Goal: Task Accomplishment & Management: Complete application form

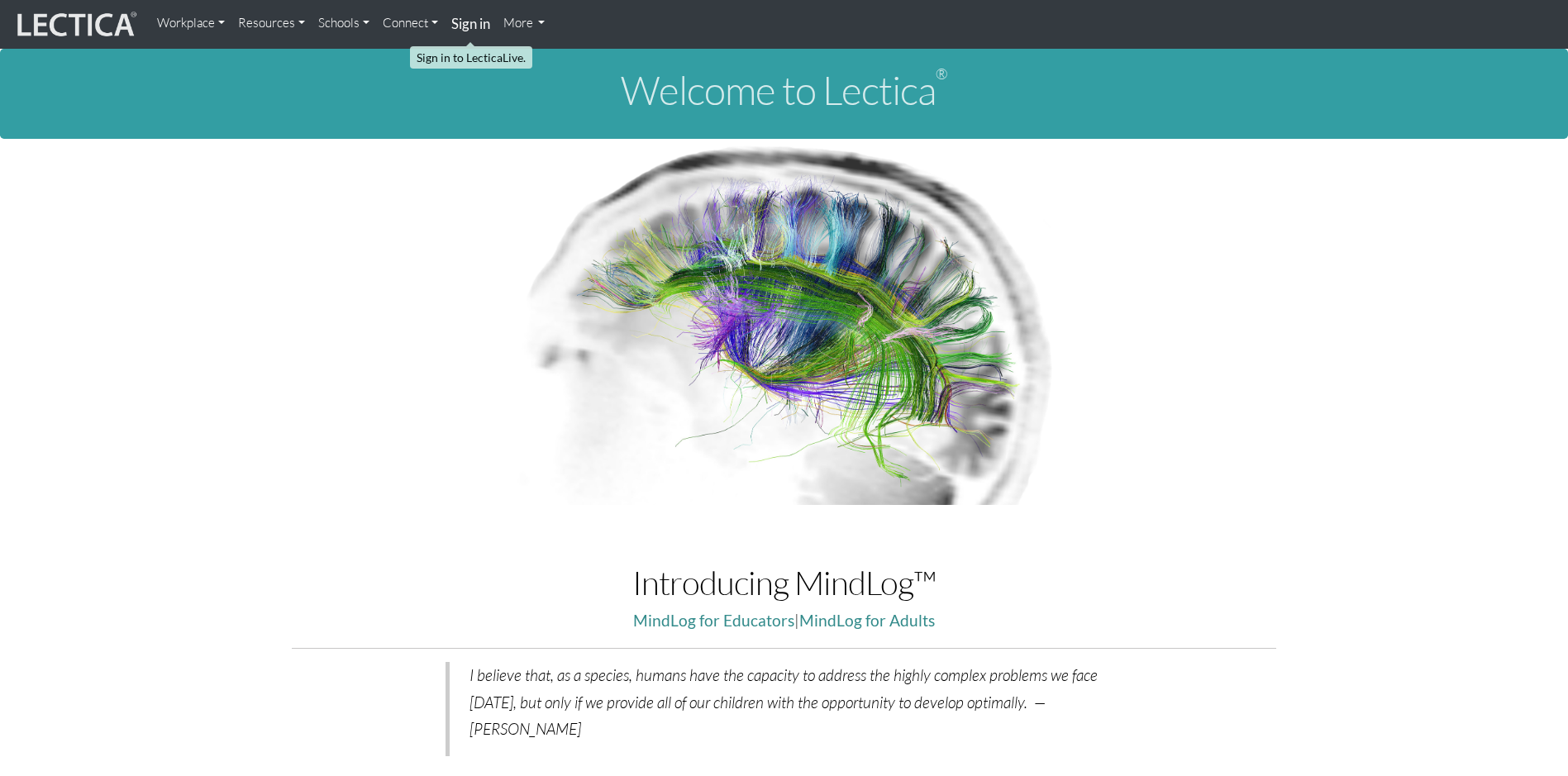
click at [466, 9] on link "Sign in" at bounding box center [471, 24] width 52 height 35
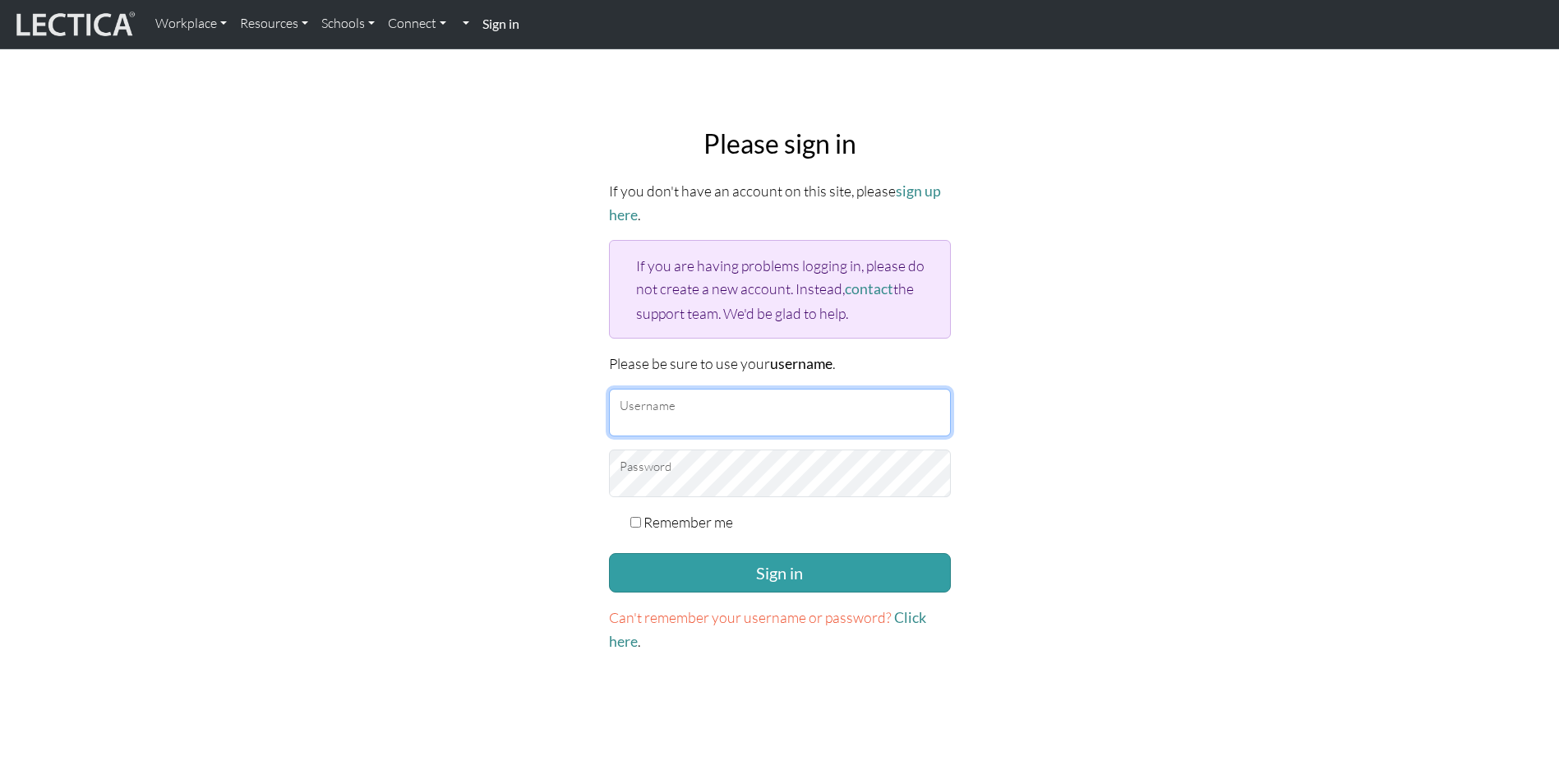
click at [708, 423] on input "Username" at bounding box center [780, 413] width 342 height 48
type input "jason.smith@penske.com"
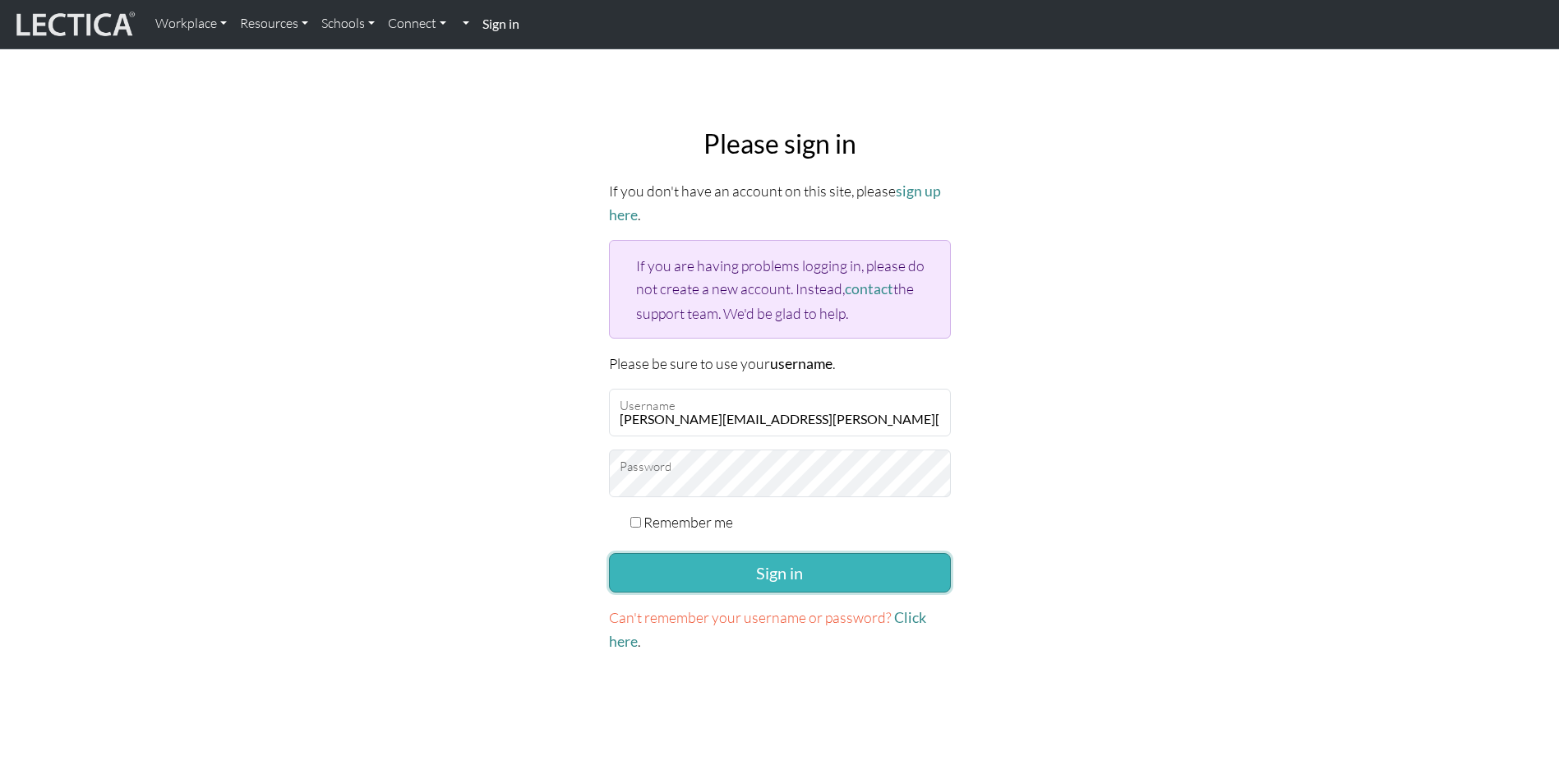
click at [751, 572] on button "Sign in" at bounding box center [780, 572] width 342 height 39
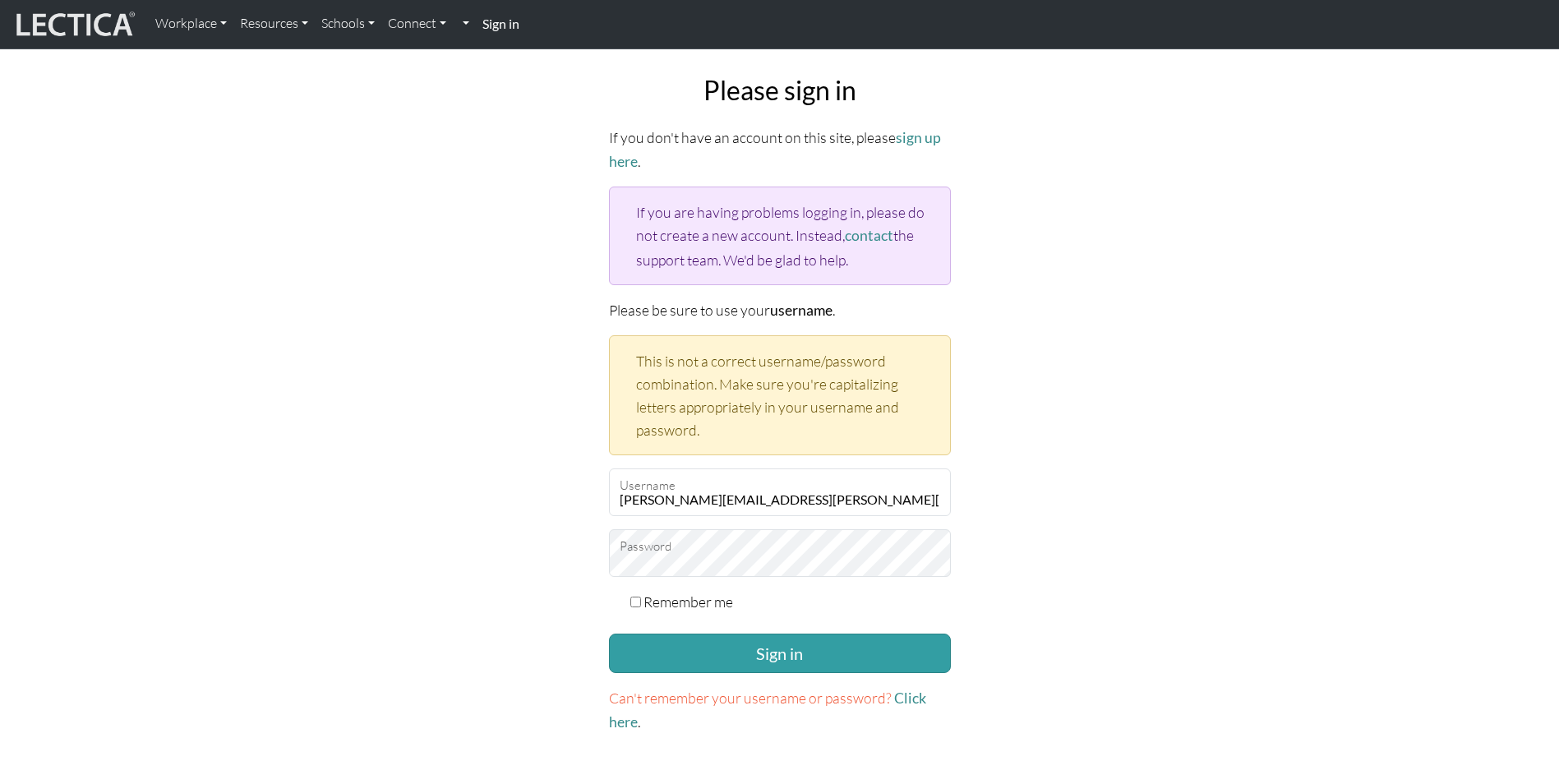
scroll to position [82, 0]
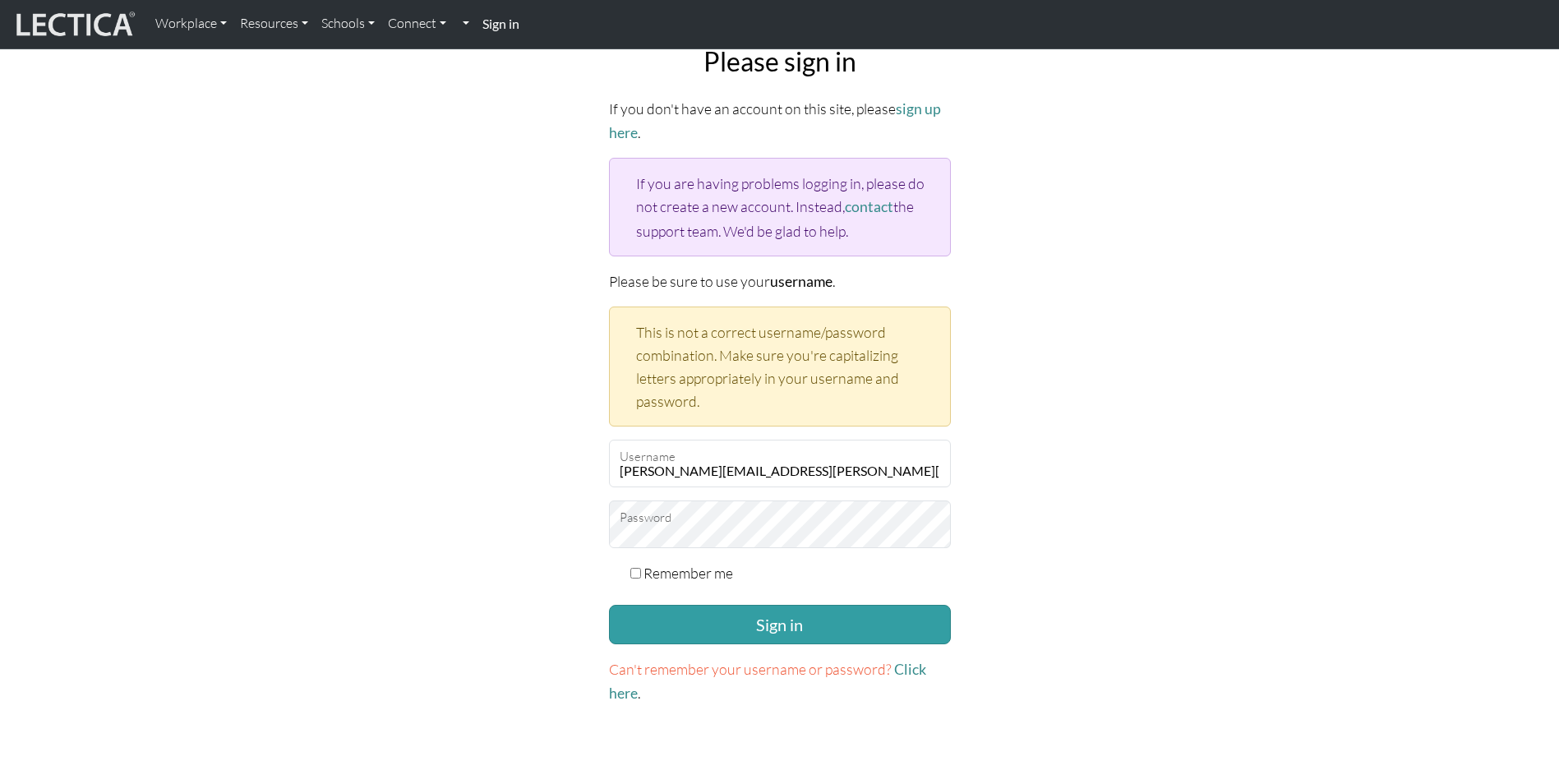
click at [1019, 412] on div "Please sign in If you don't have an account on this site, please sign up here .…" at bounding box center [780, 375] width 1085 height 685
click at [1083, 476] on div "Please sign in If you don't have an account on this site, please sign up here .…" at bounding box center [780, 375] width 1085 height 685
click at [895, 477] on input "[PERSON_NAME][EMAIL_ADDRESS][PERSON_NAME][DOMAIN_NAME]" at bounding box center [780, 464] width 342 height 48
click at [979, 443] on div "Please sign in If you don't have an account on this site, please sign up here .…" at bounding box center [780, 375] width 1085 height 685
click at [784, 667] on span "Can't remember your username or password?" at bounding box center [751, 668] width 283 height 18
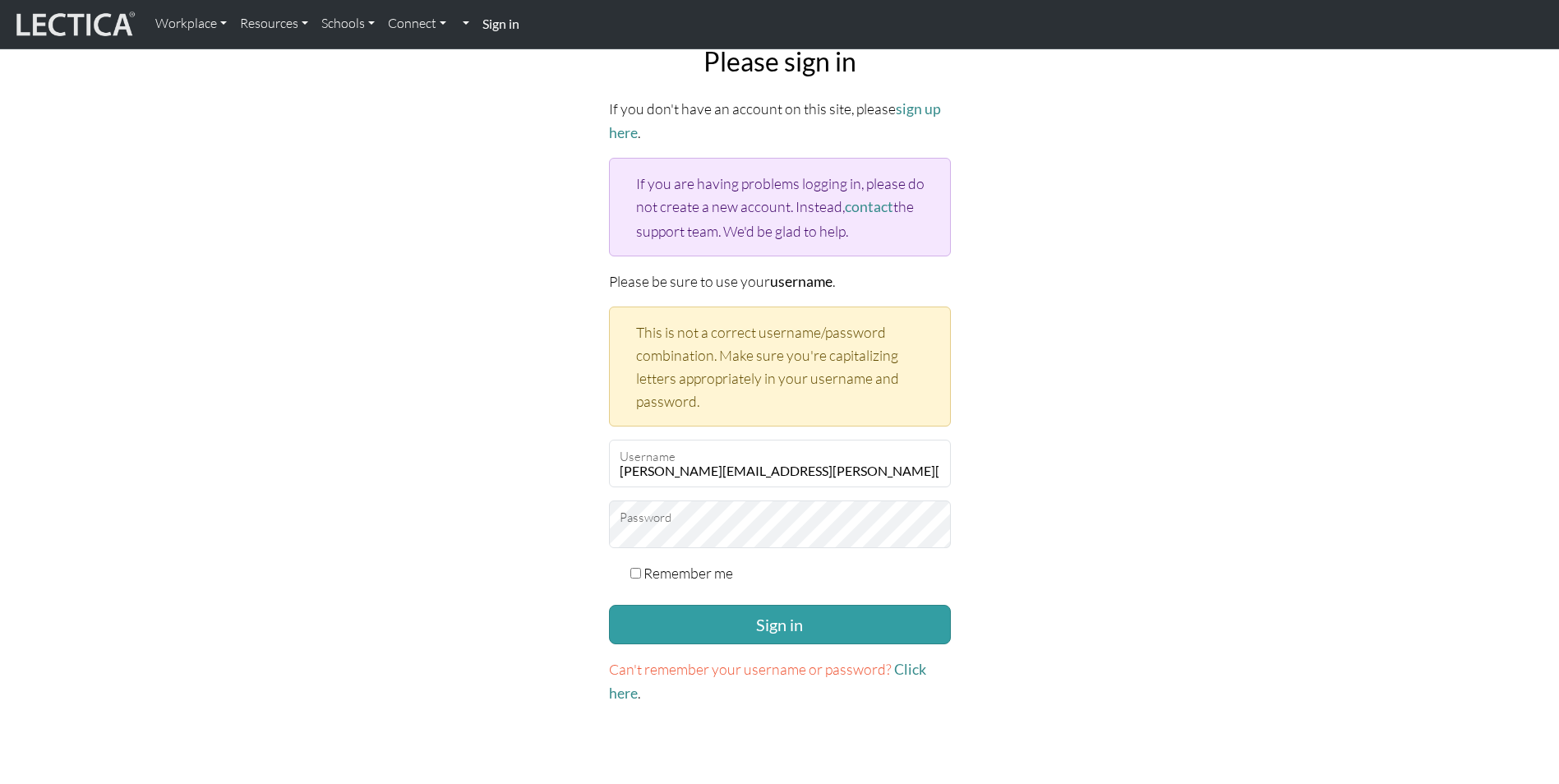
drag, startPoint x: 907, startPoint y: 670, endPoint x: 924, endPoint y: 656, distance: 22.0
click at [908, 667] on link "Click here" at bounding box center [768, 681] width 317 height 41
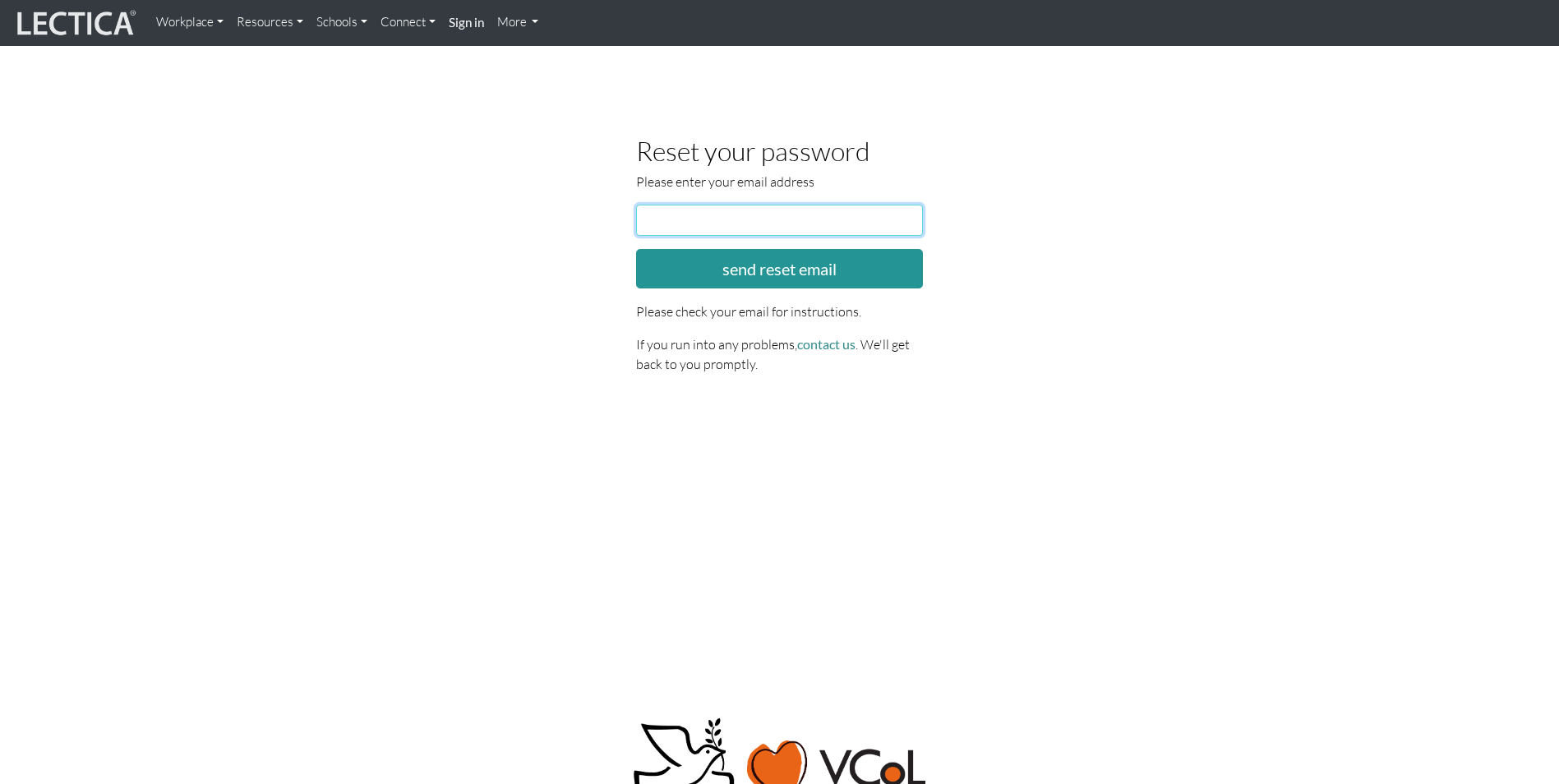
click at [832, 219] on input "email" at bounding box center [780, 220] width 288 height 31
type input "jason.smith@penske.com"
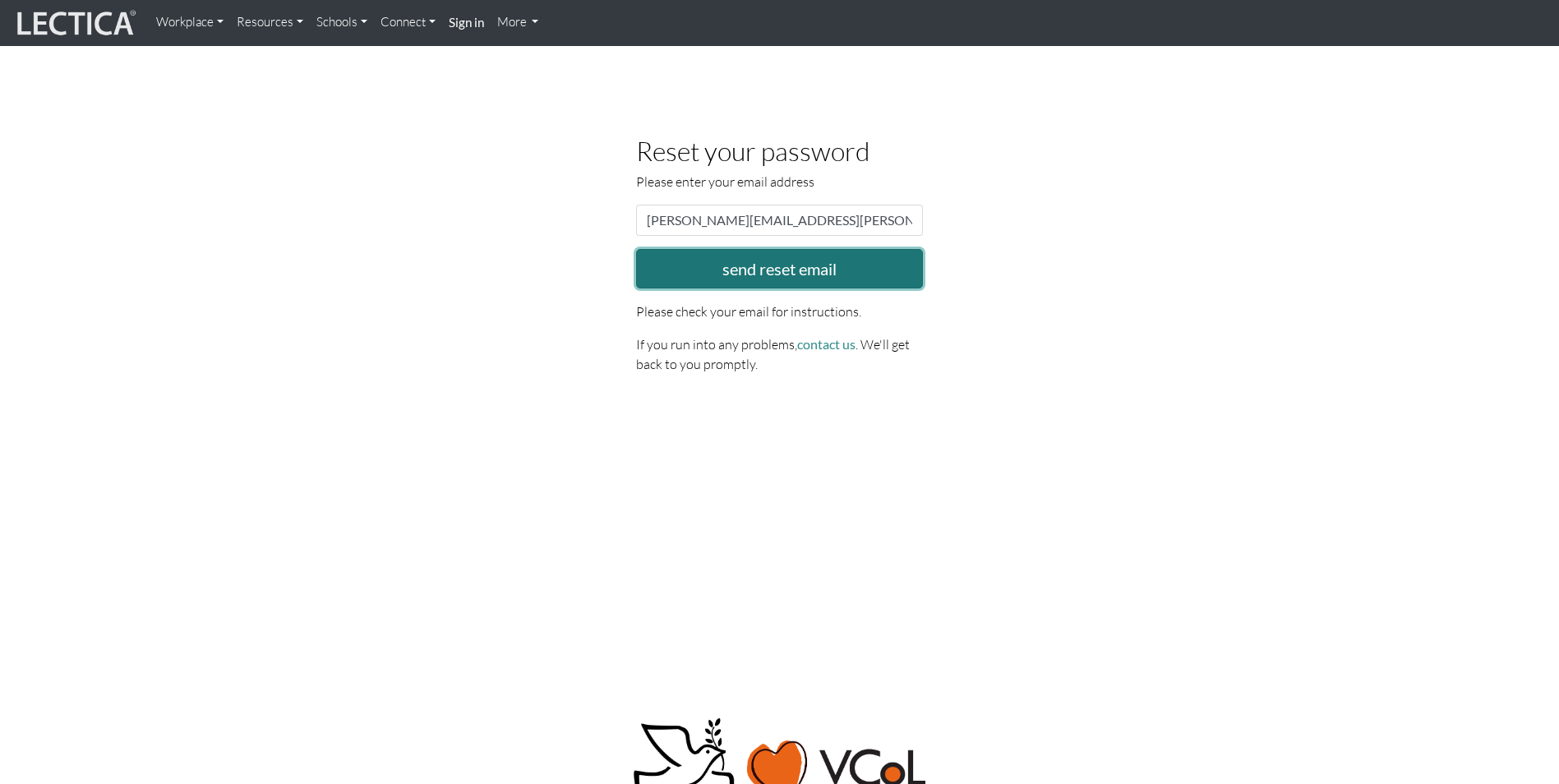
click at [785, 272] on button "send reset email" at bounding box center [780, 269] width 288 height 39
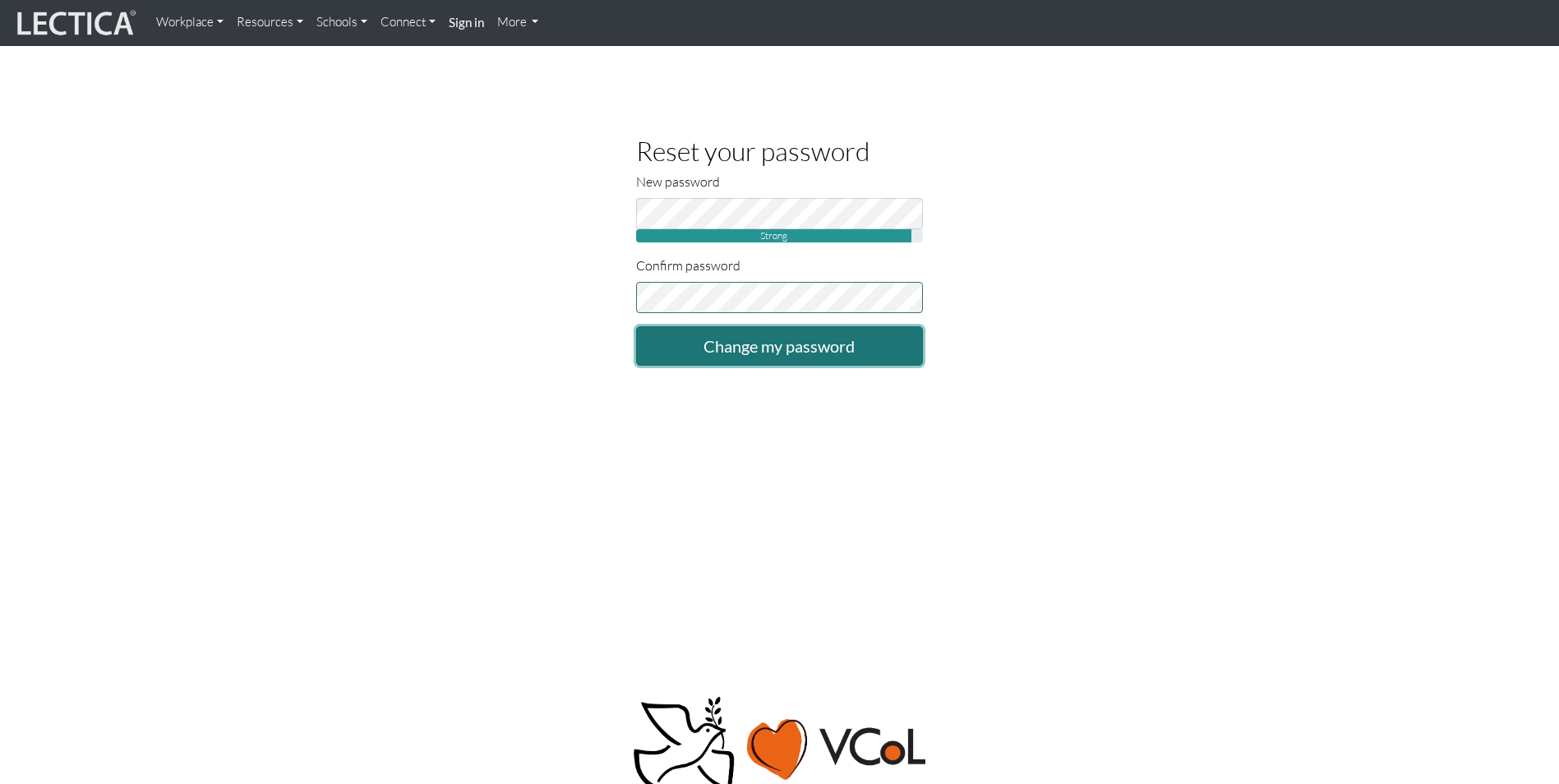
click at [777, 345] on input "Change my password" at bounding box center [780, 346] width 288 height 39
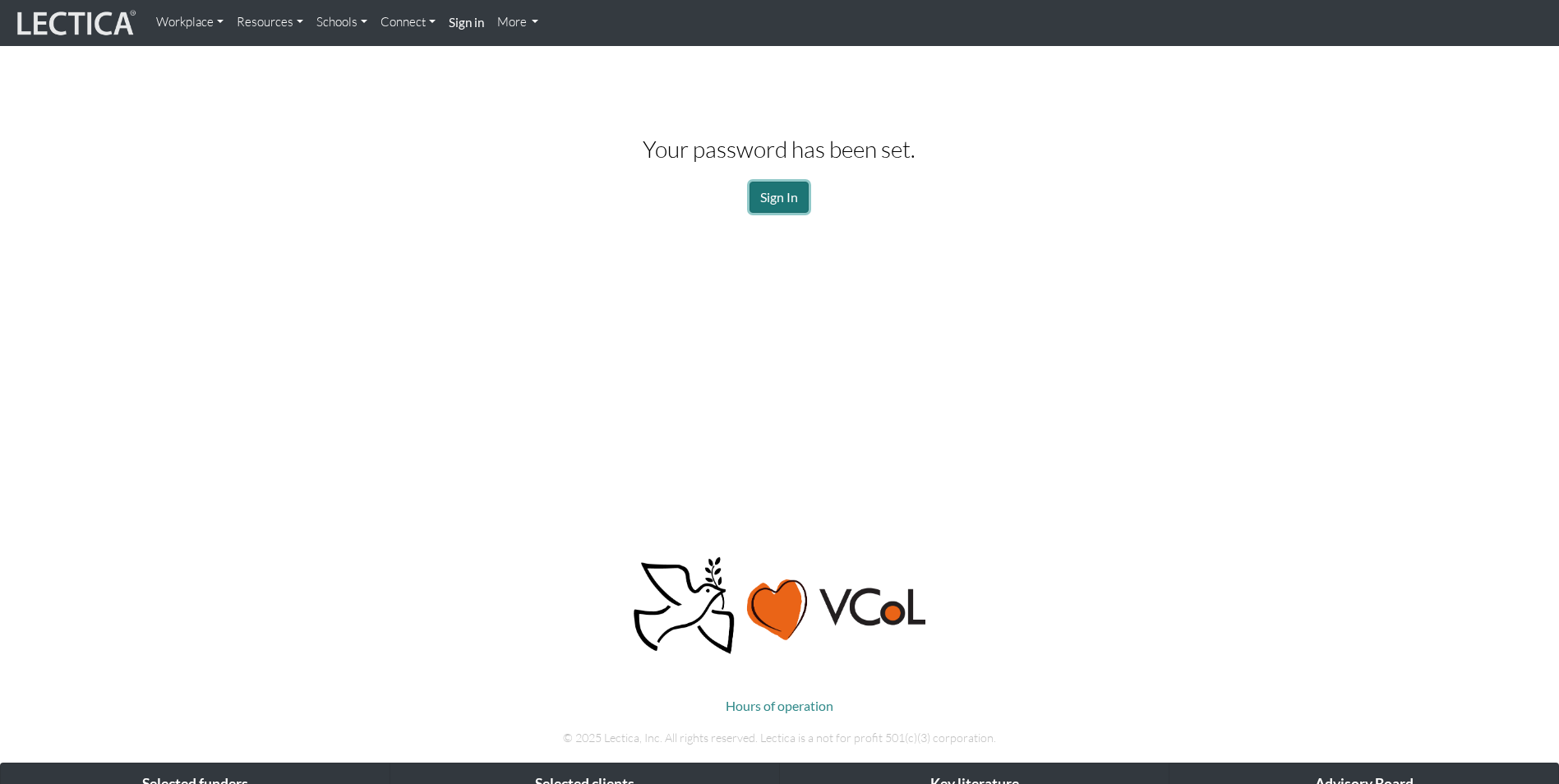
click at [807, 183] on link "Sign In" at bounding box center [779, 197] width 59 height 31
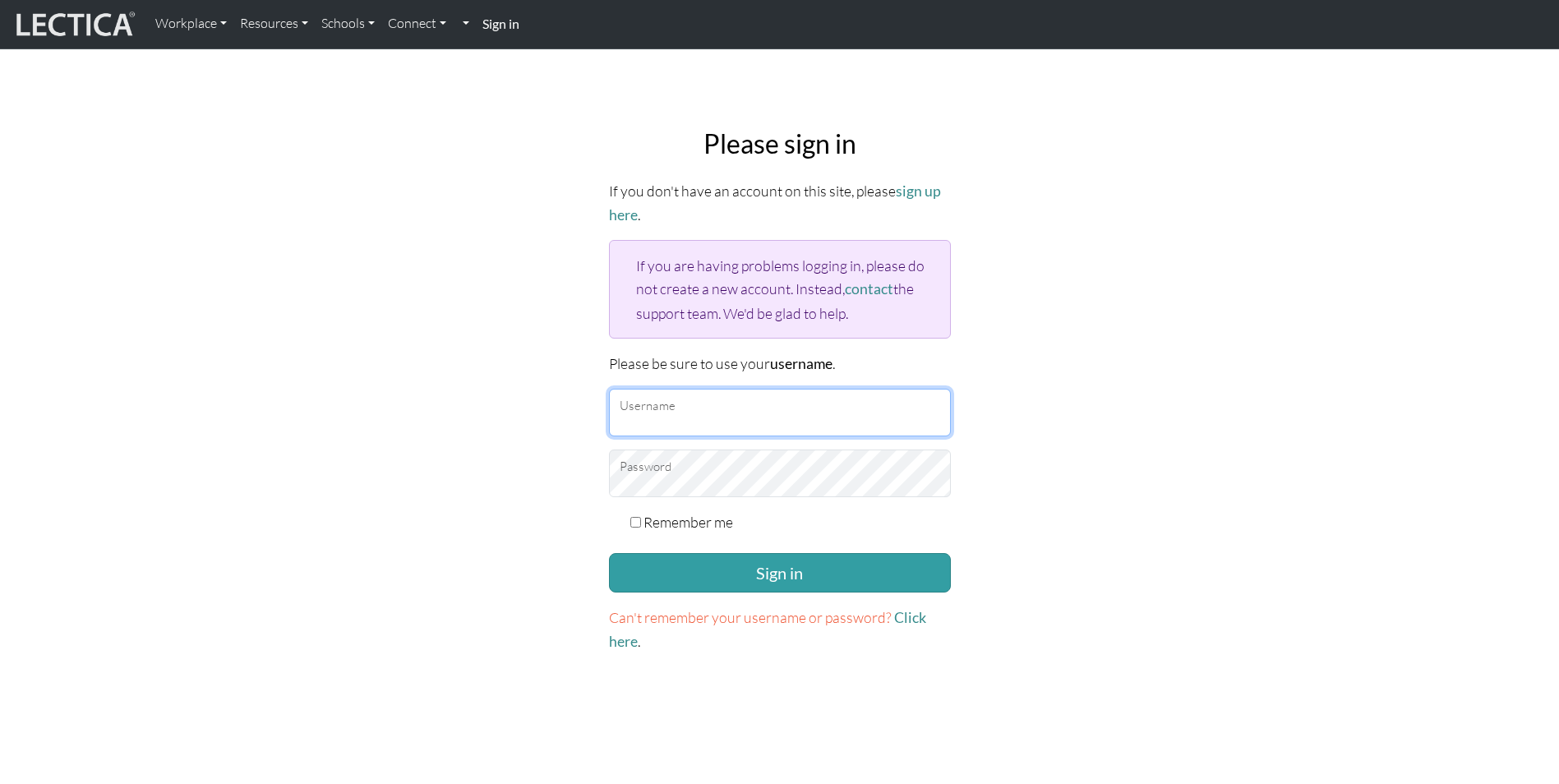
click at [799, 416] on input "Username" at bounding box center [780, 413] width 342 height 48
type input "[PERSON_NAME][EMAIL_ADDRESS][PERSON_NAME][DOMAIN_NAME]"
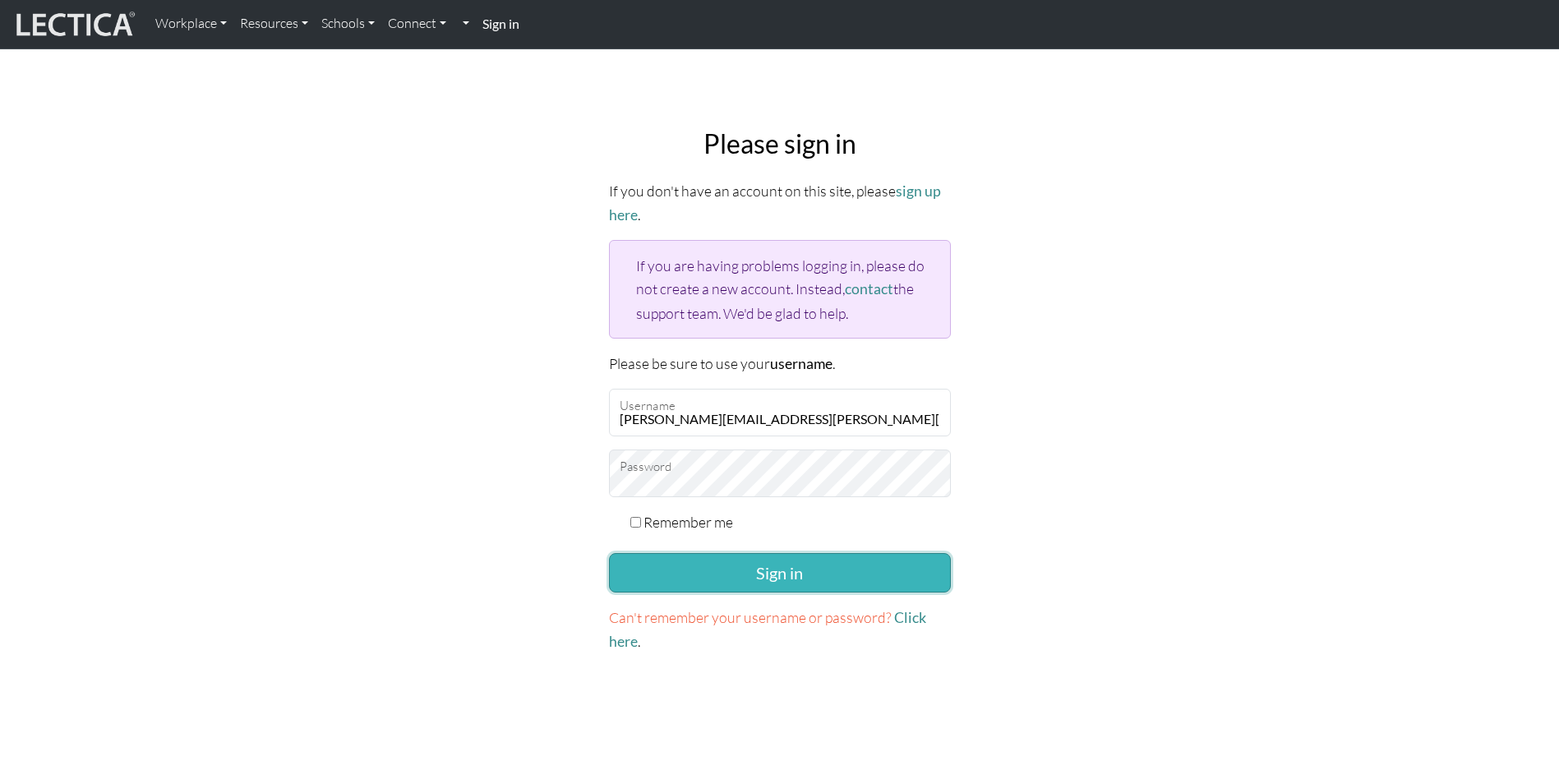
click at [800, 566] on button "Sign in" at bounding box center [780, 572] width 342 height 39
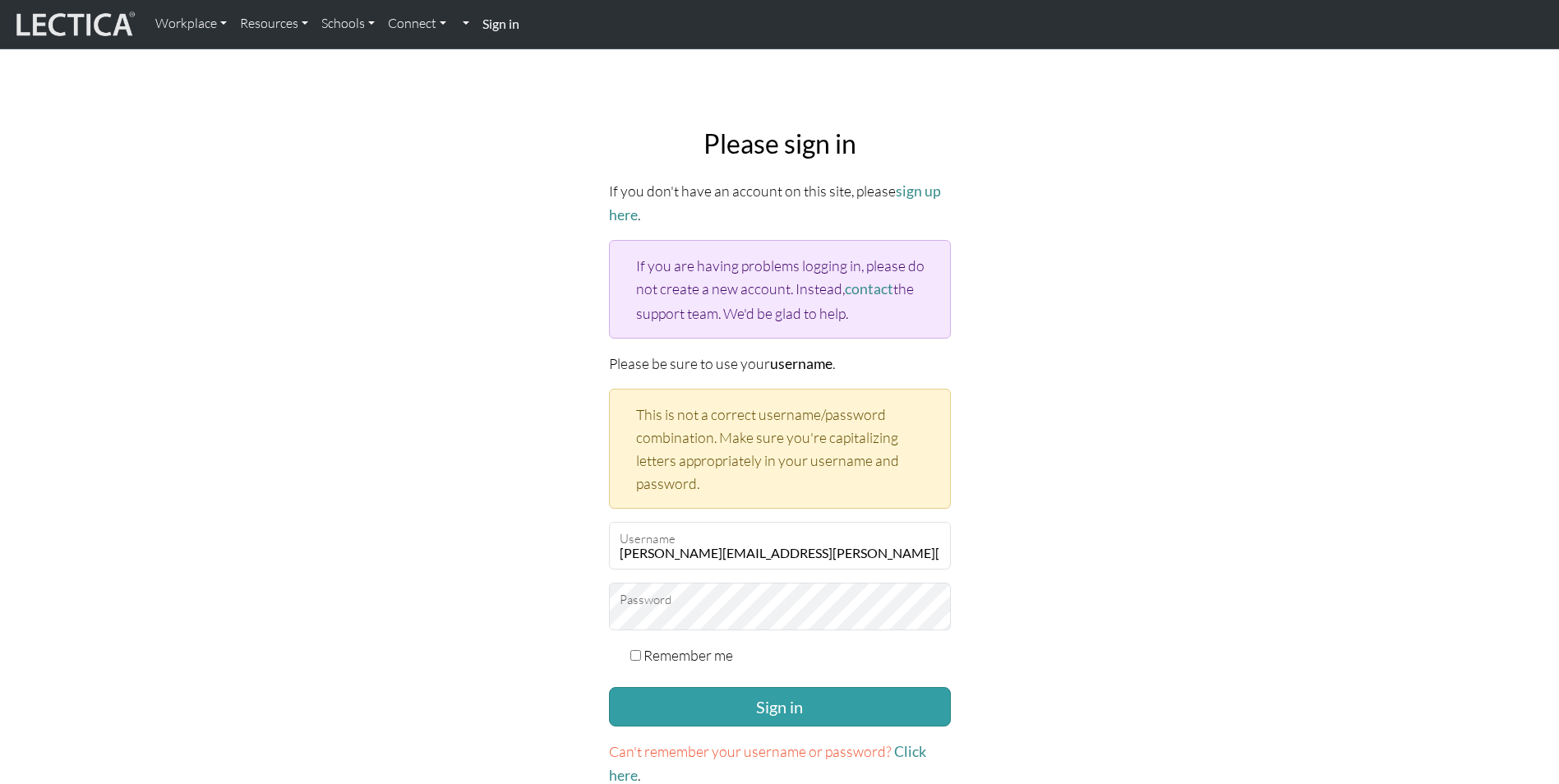
scroll to position [82, 0]
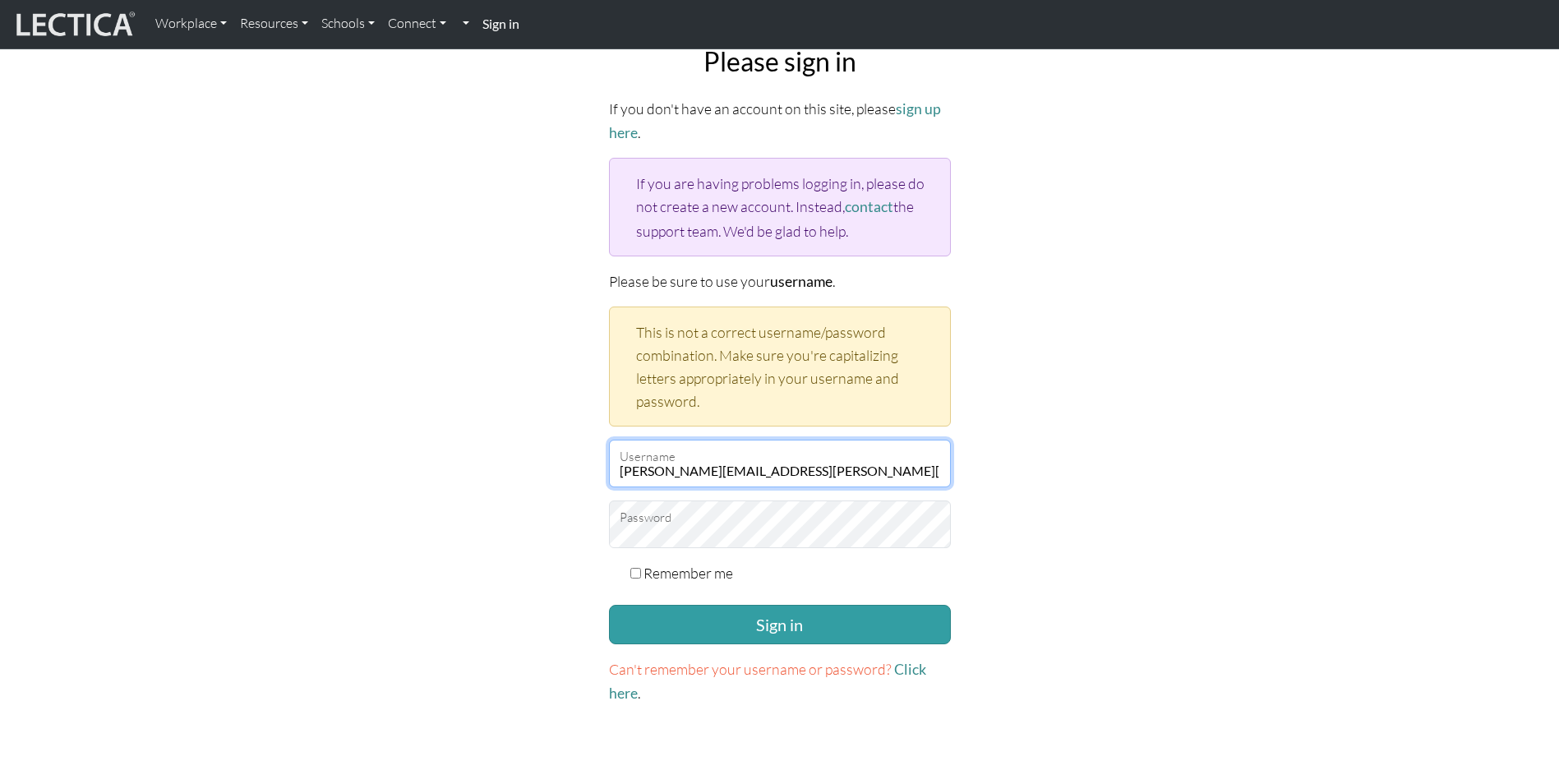
drag, startPoint x: 789, startPoint y: 460, endPoint x: 573, endPoint y: 453, distance: 216.1
click at [573, 453] on div "Please sign in If you don't have an account on this site, please sign up here .…" at bounding box center [780, 375] width 1085 height 685
type input "jasonps27"
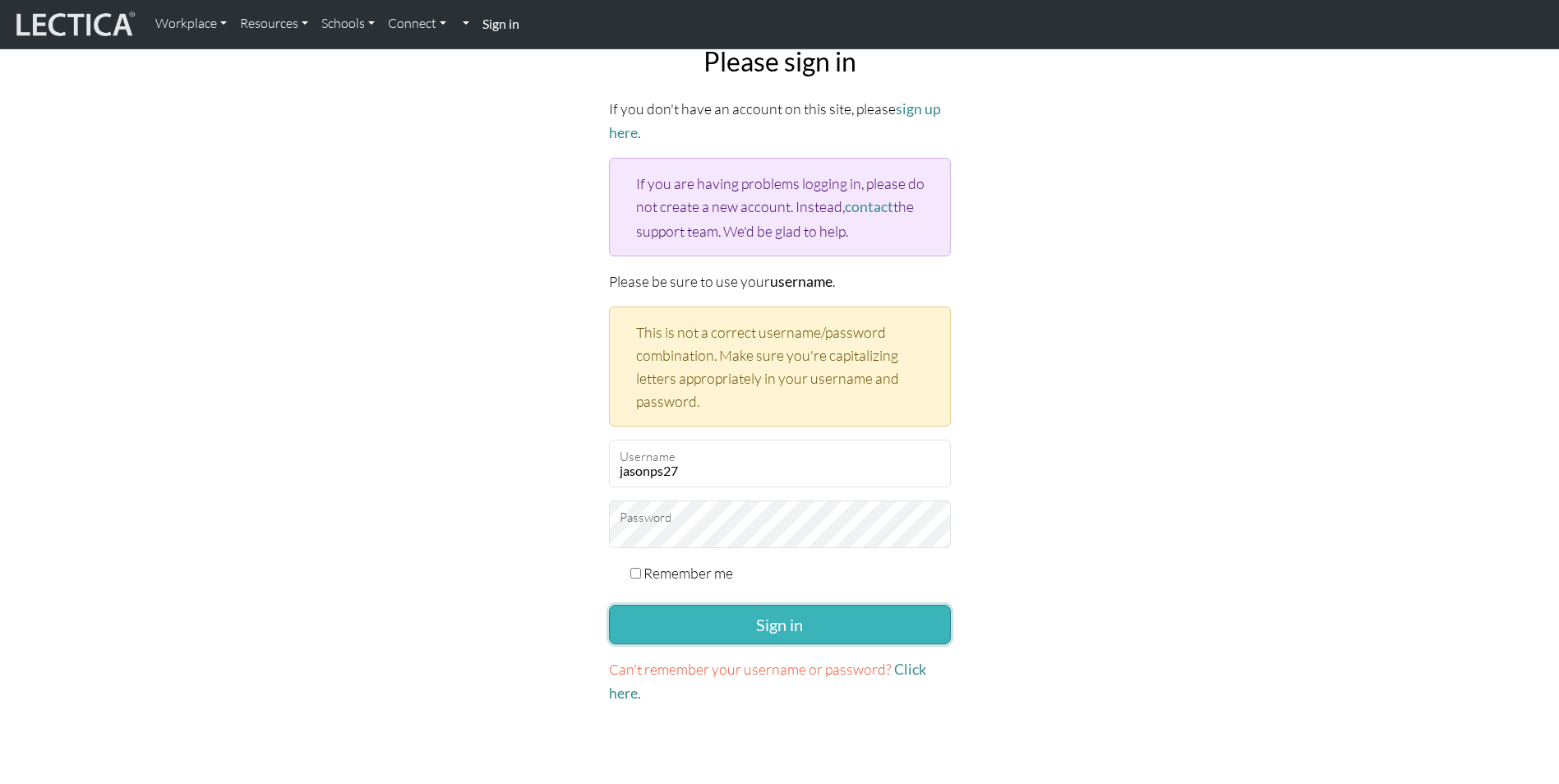
click at [865, 619] on button "Sign in" at bounding box center [780, 625] width 342 height 39
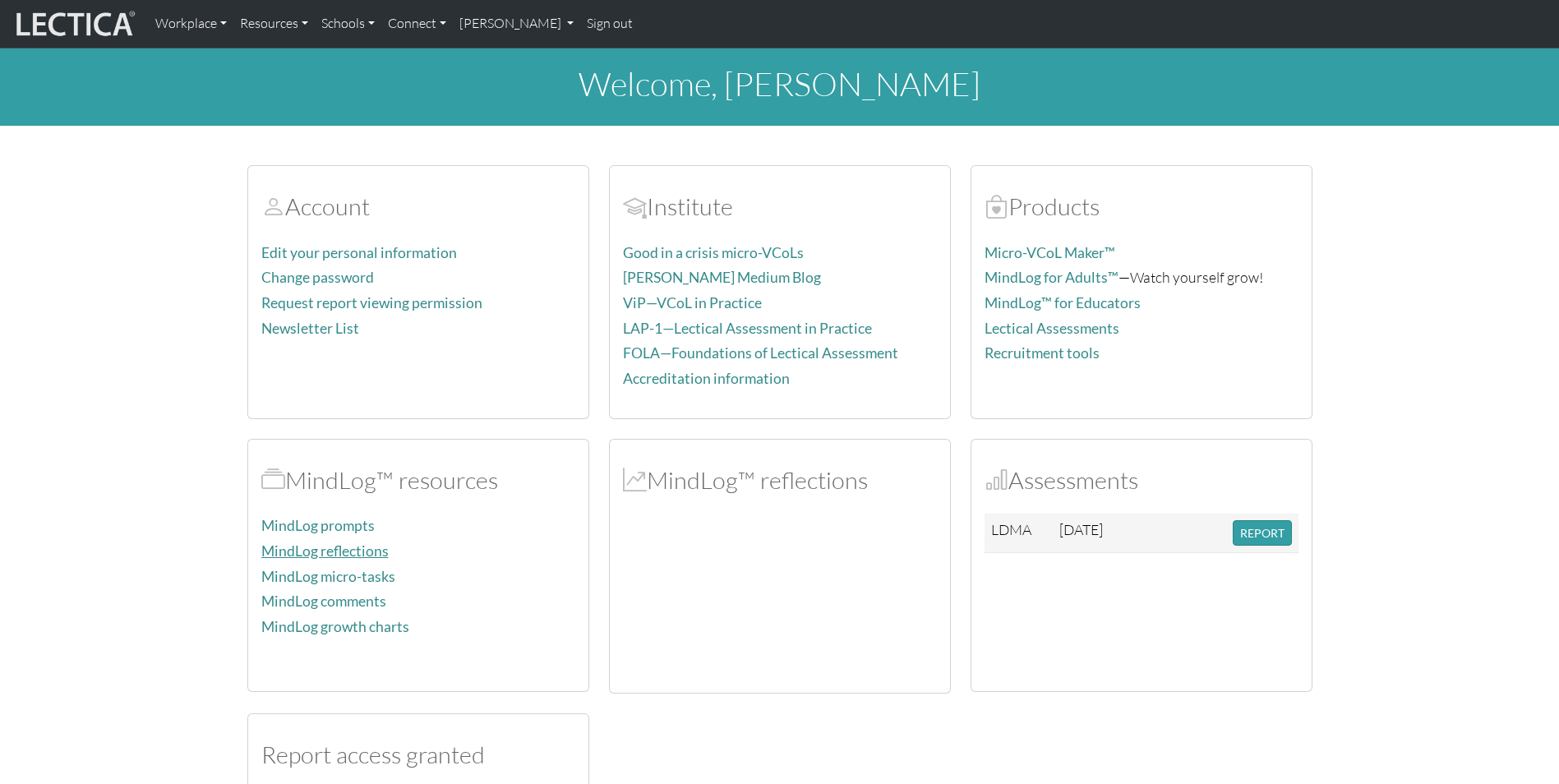
click at [348, 547] on link "MindLog reflections" at bounding box center [325, 551] width 128 height 17
click at [1036, 256] on link "Micro-VCoL Maker™" at bounding box center [1050, 253] width 130 height 17
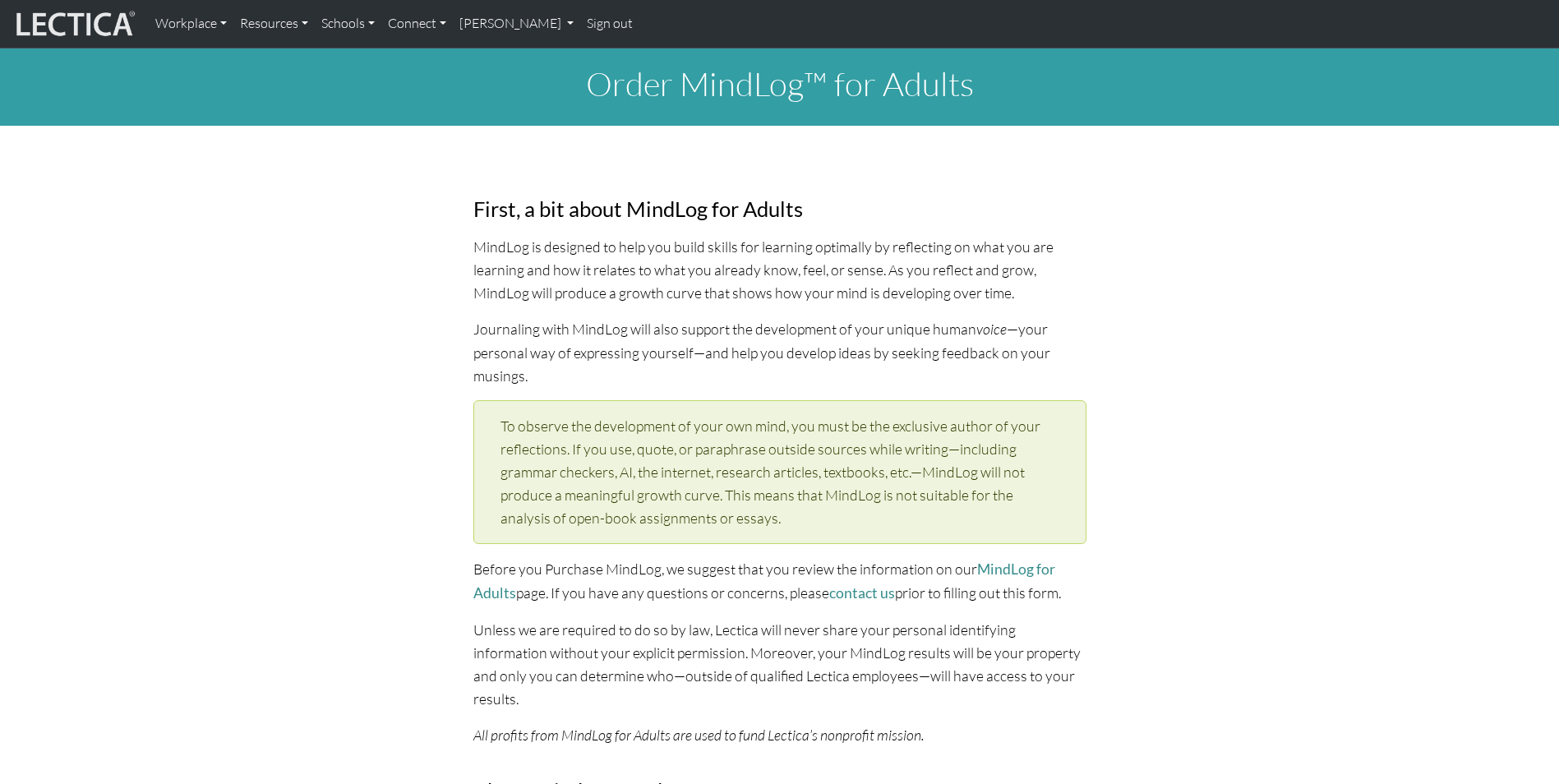
select select "1979"
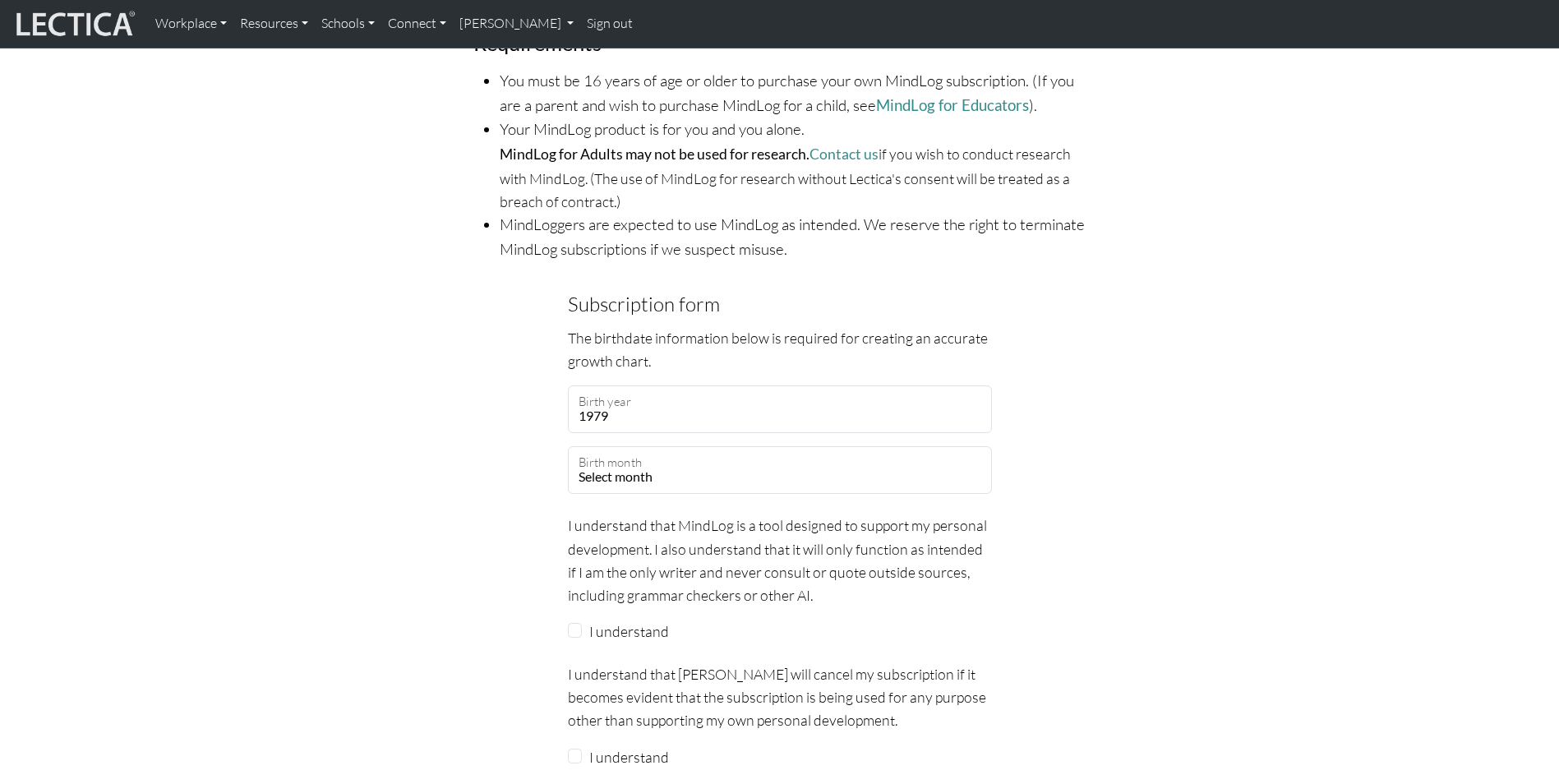
scroll to position [1151, 0]
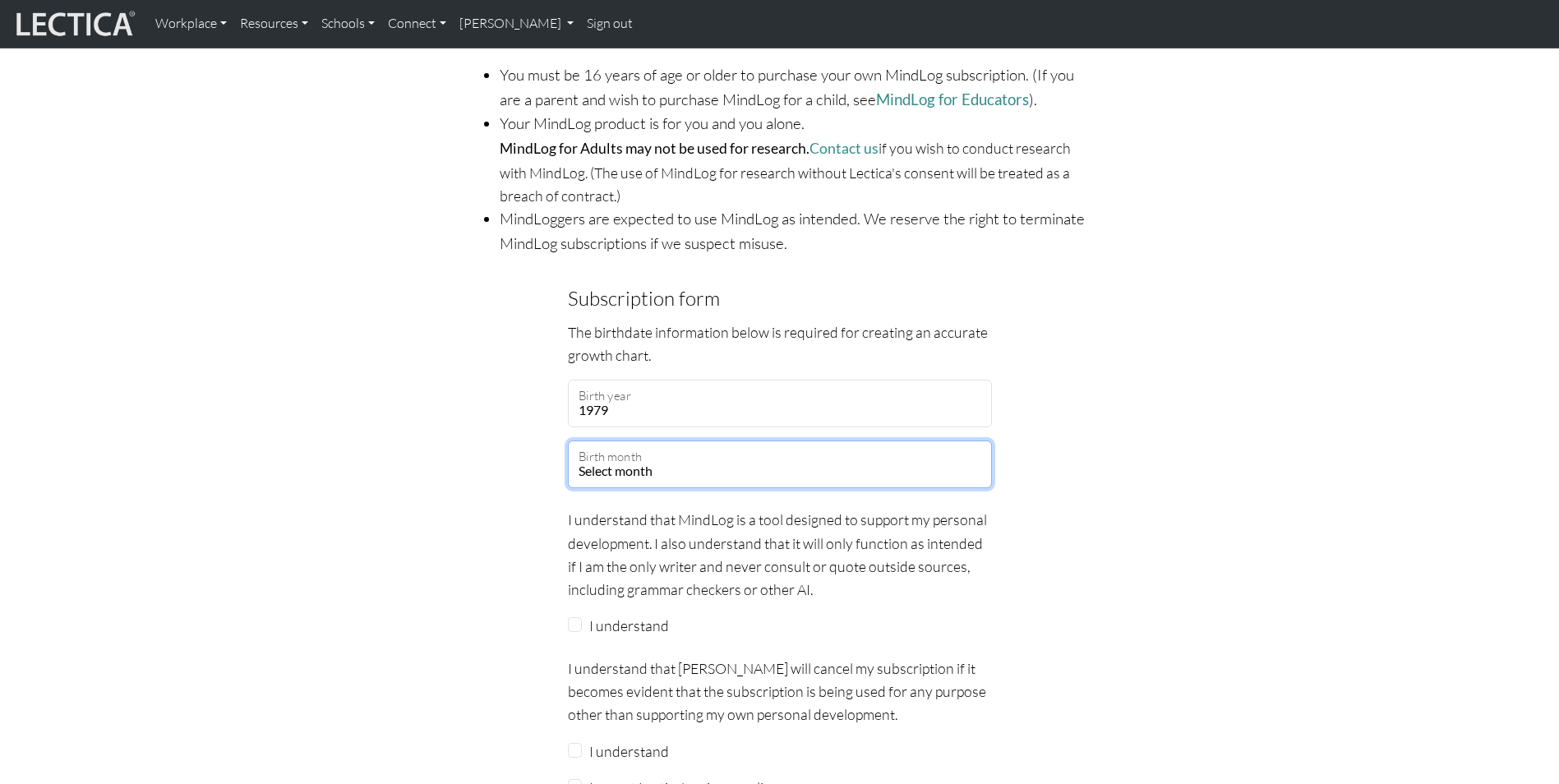
click at [791, 440] on select "Select month January February March April May June July August September Octobe…" at bounding box center [780, 464] width 424 height 48
select select "06"
click at [568, 440] on select "Select month January February March April May June July August September Octobe…" at bounding box center [780, 464] width 424 height 48
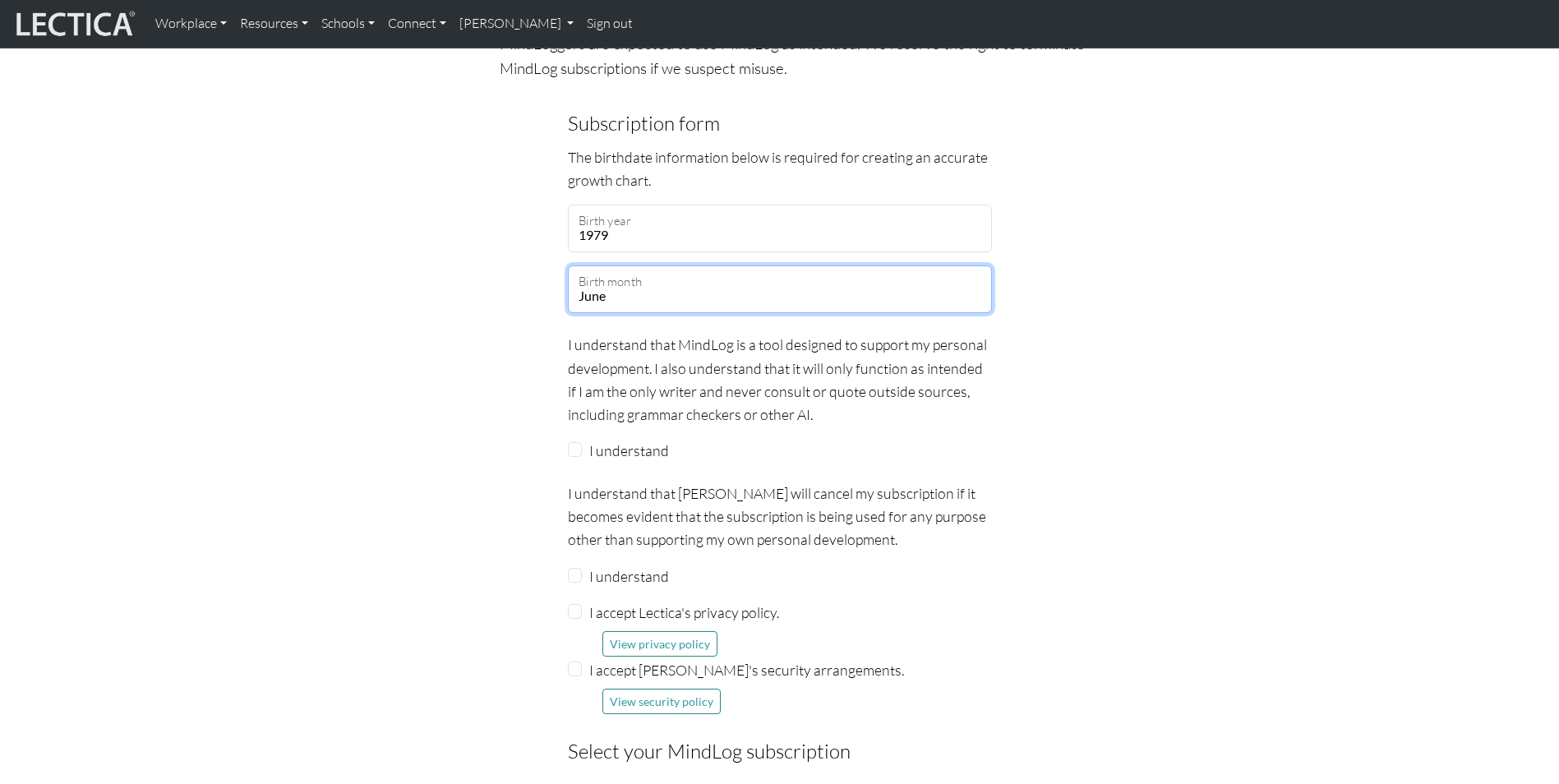
scroll to position [1397, 0]
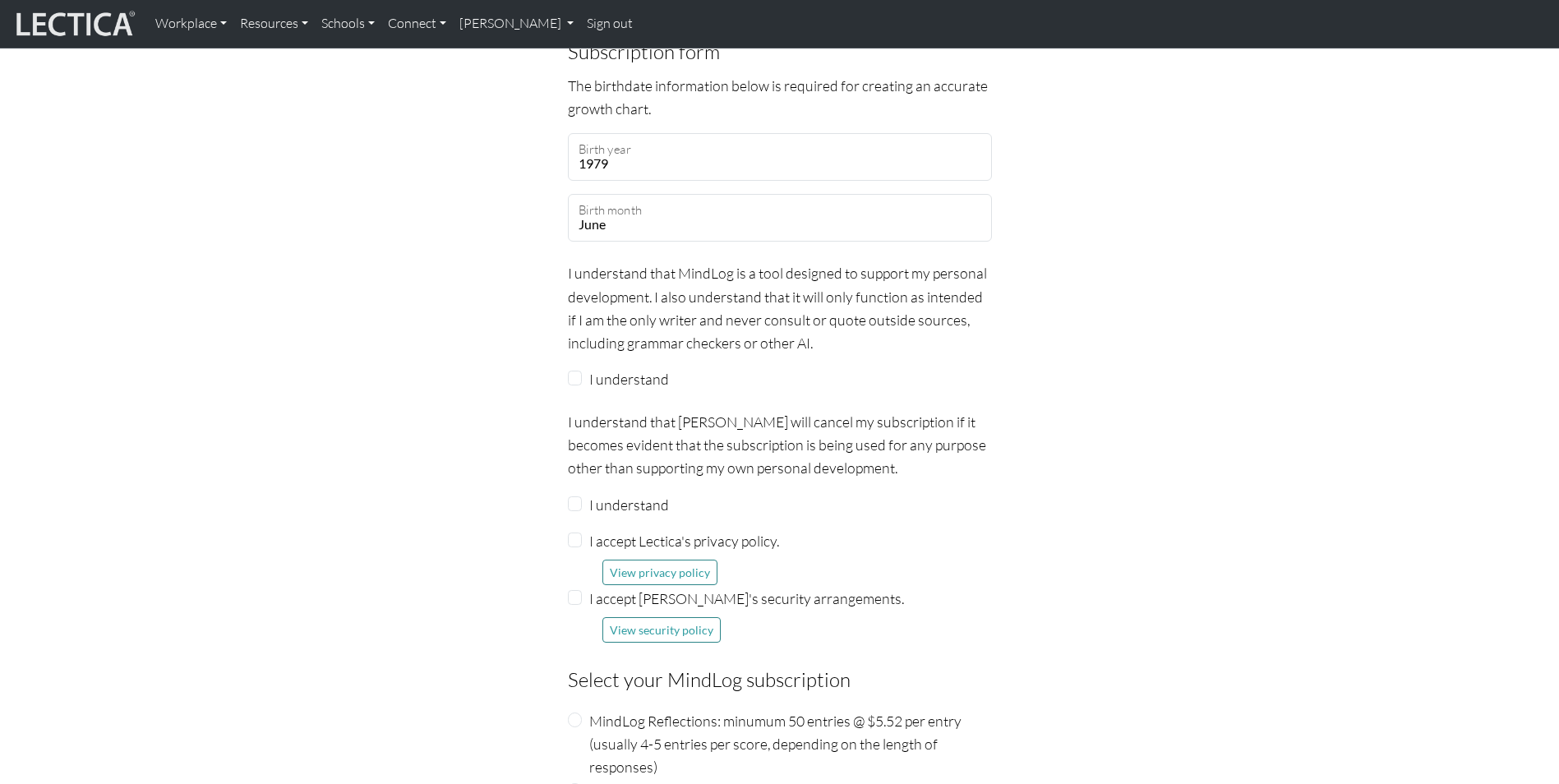
click at [583, 493] on div "I understand" at bounding box center [780, 504] width 424 height 23
click at [579, 532] on input "I accept Lectica's privacy policy." at bounding box center [575, 539] width 15 height 15
checkbox input "true"
click at [575, 496] on input "I understand" at bounding box center [575, 503] width 15 height 15
checkbox input "true"
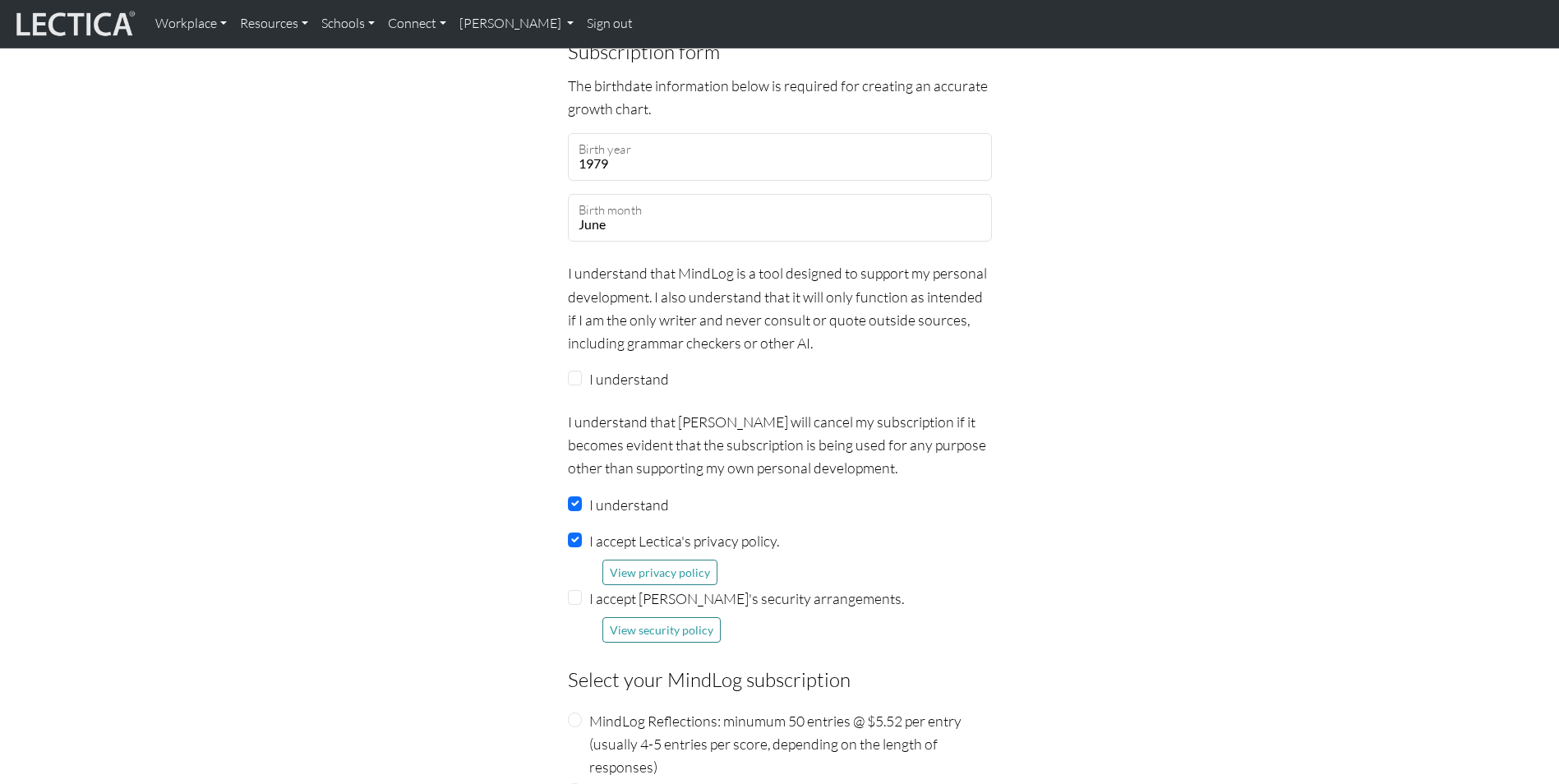
click at [581, 587] on div "I accept Lectica's security arrangements. View security policy" at bounding box center [780, 614] width 424 height 56
drag, startPoint x: 571, startPoint y: 575, endPoint x: 590, endPoint y: 583, distance: 20.6
click at [571, 590] on input "I accept Lectica's security arrangements." at bounding box center [575, 597] width 15 height 15
checkbox input "true"
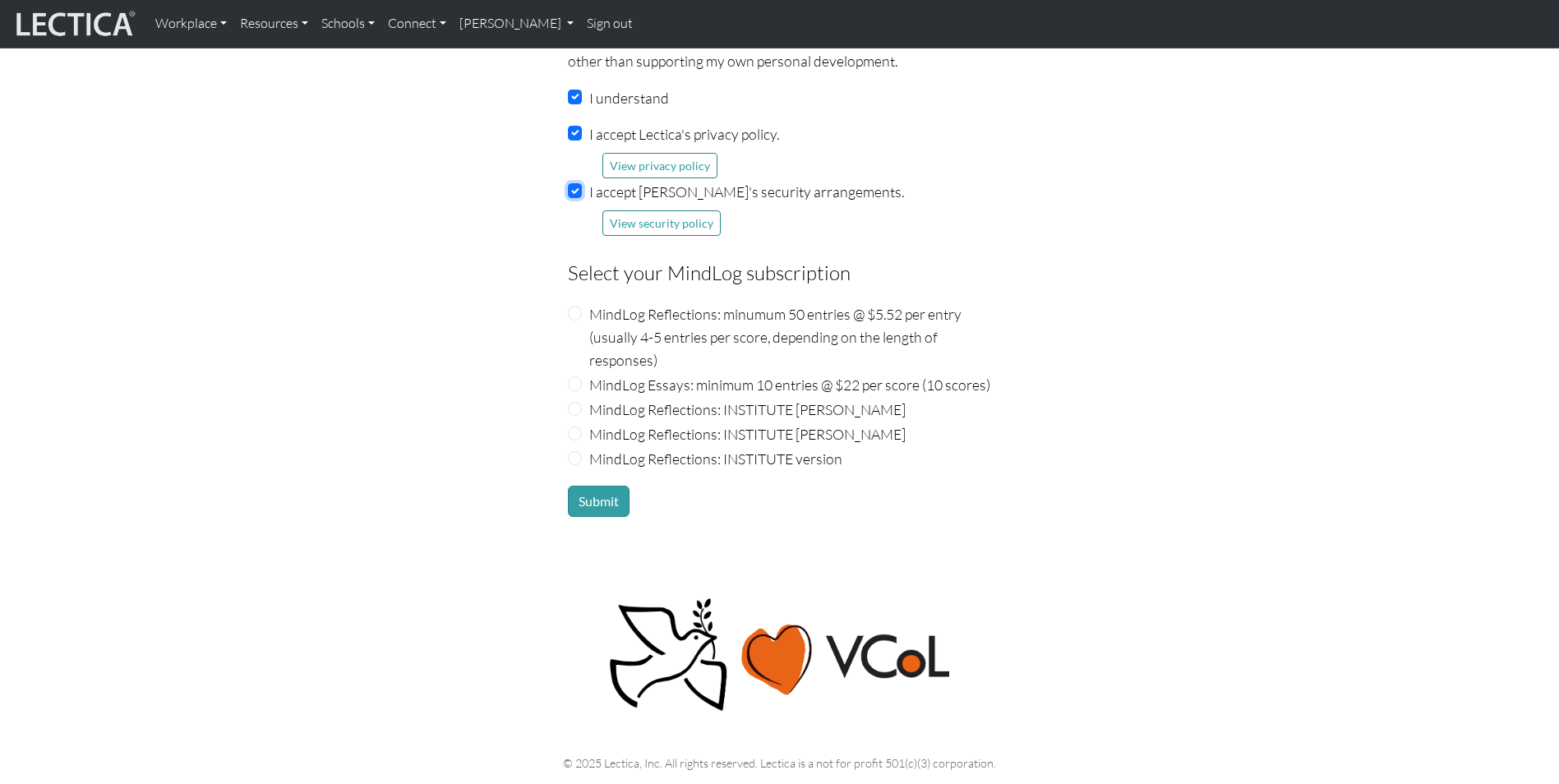
scroll to position [1800, 0]
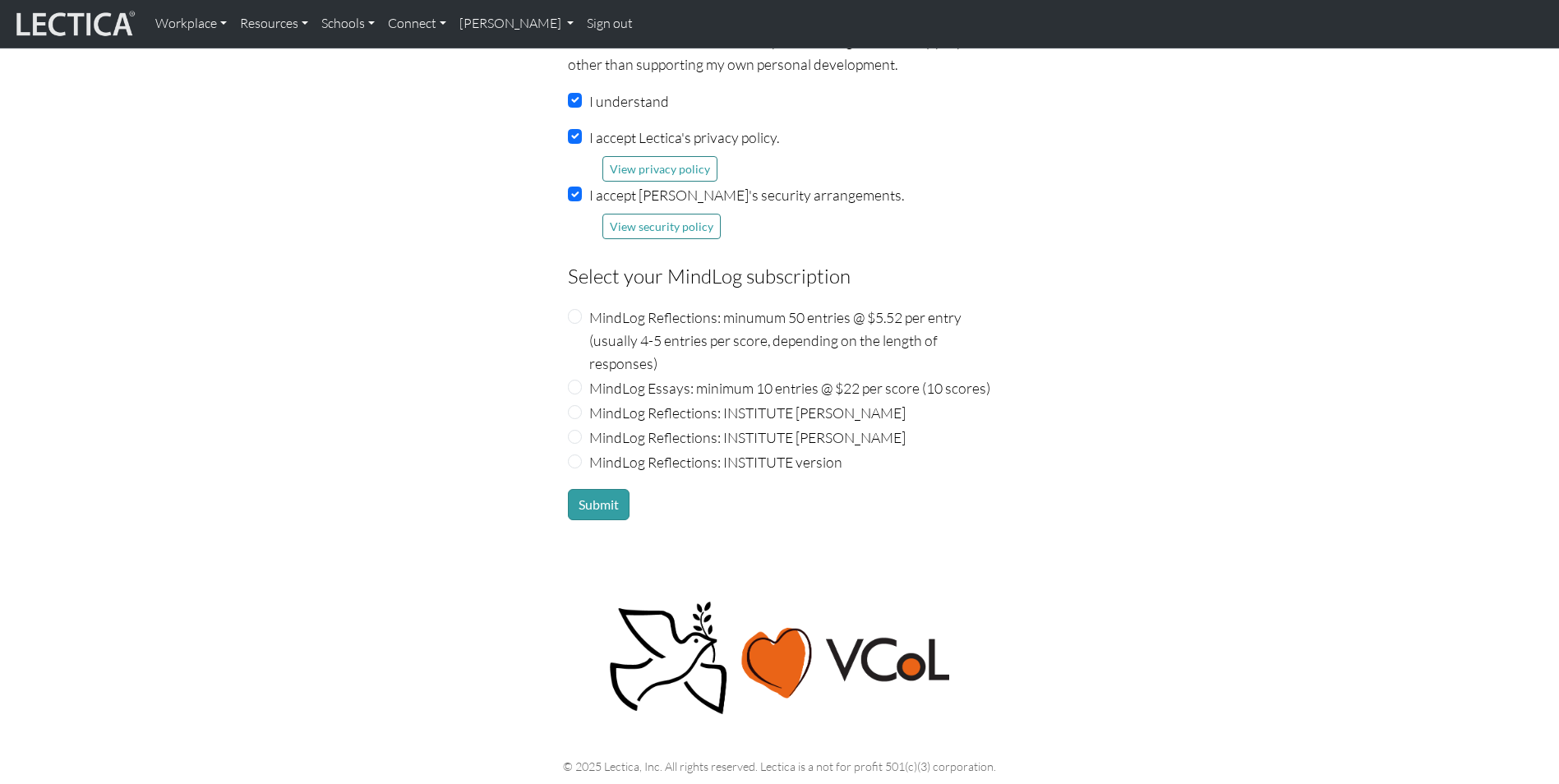
click at [585, 426] on div "MindLog Reflections: INSTITUTE Benny Ausmus" at bounding box center [780, 437] width 424 height 23
click at [583, 426] on div "MindLog Reflections: INSTITUTE Benny Ausmus" at bounding box center [780, 437] width 424 height 23
click at [578, 430] on input "MindLog Reflections: INSTITUTE Benny Ausmus" at bounding box center [575, 437] width 15 height 15
radio input "true"
click at [583, 451] on div "MindLog Reflections: INSTITUTE version" at bounding box center [780, 462] width 424 height 23
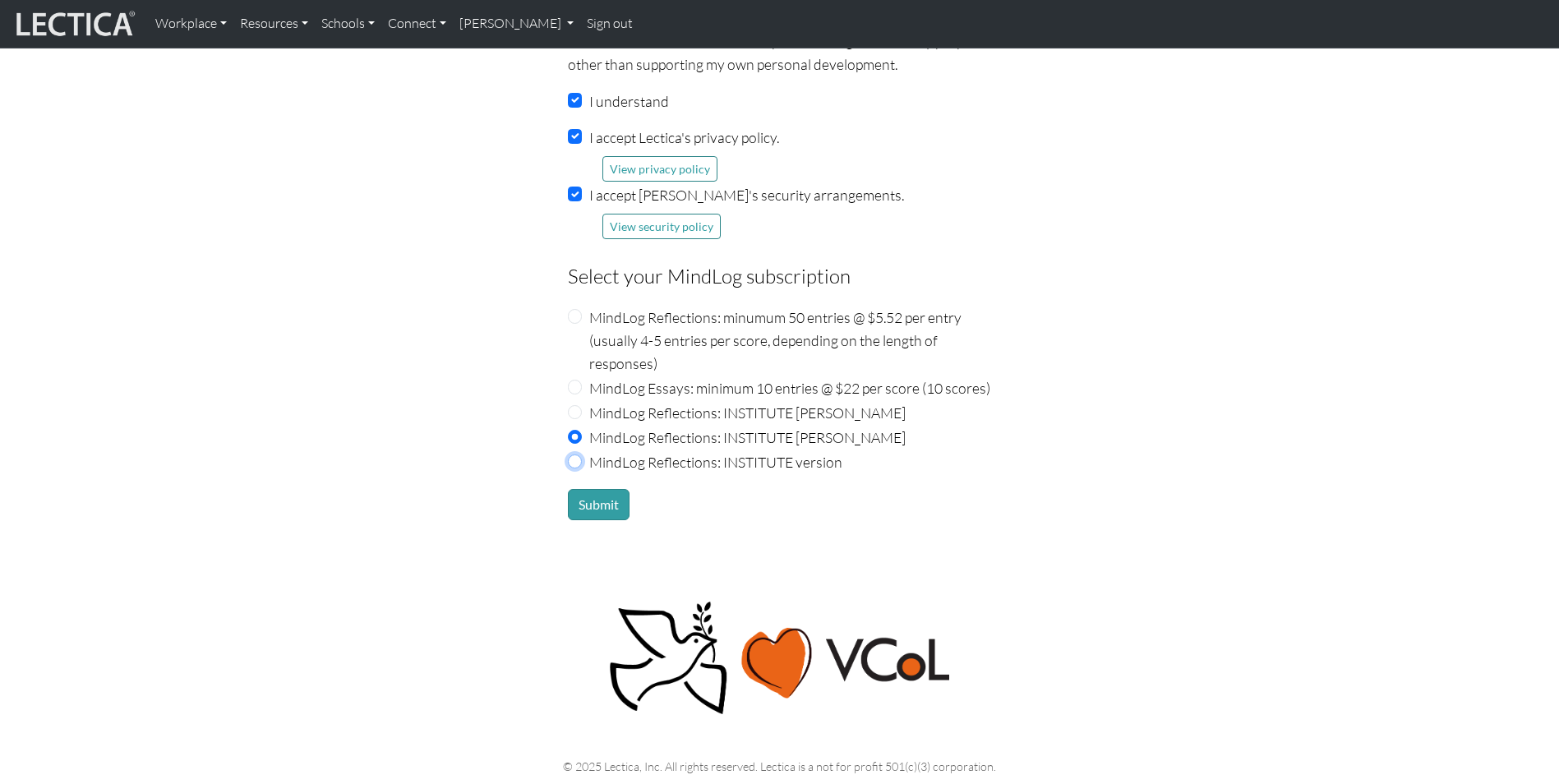
click at [577, 454] on input "MindLog Reflections: INSTITUTE version" at bounding box center [575, 461] width 15 height 15
radio input "true"
click at [591, 489] on button "Submit" at bounding box center [599, 505] width 62 height 31
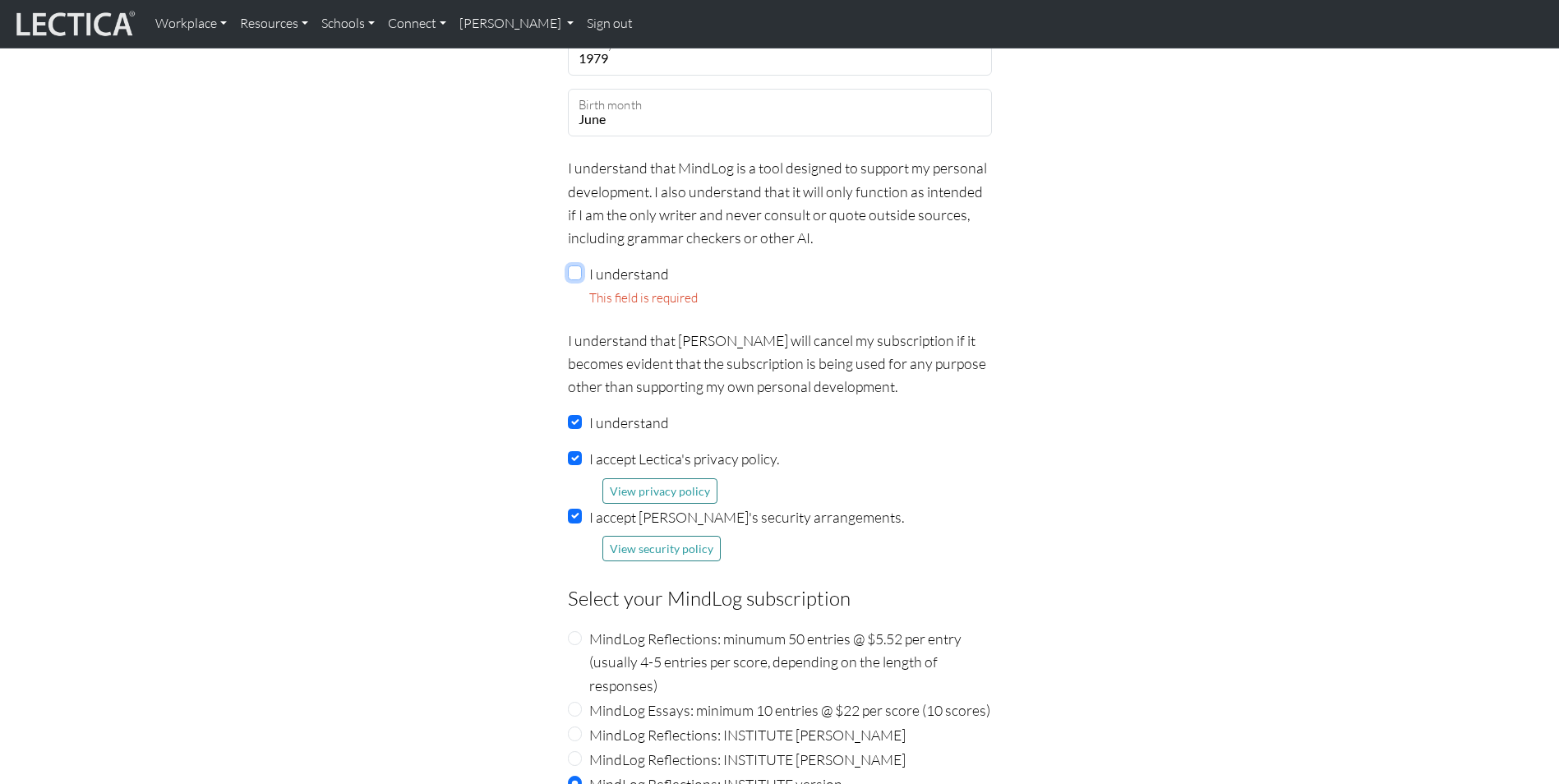
scroll to position [1357, 0]
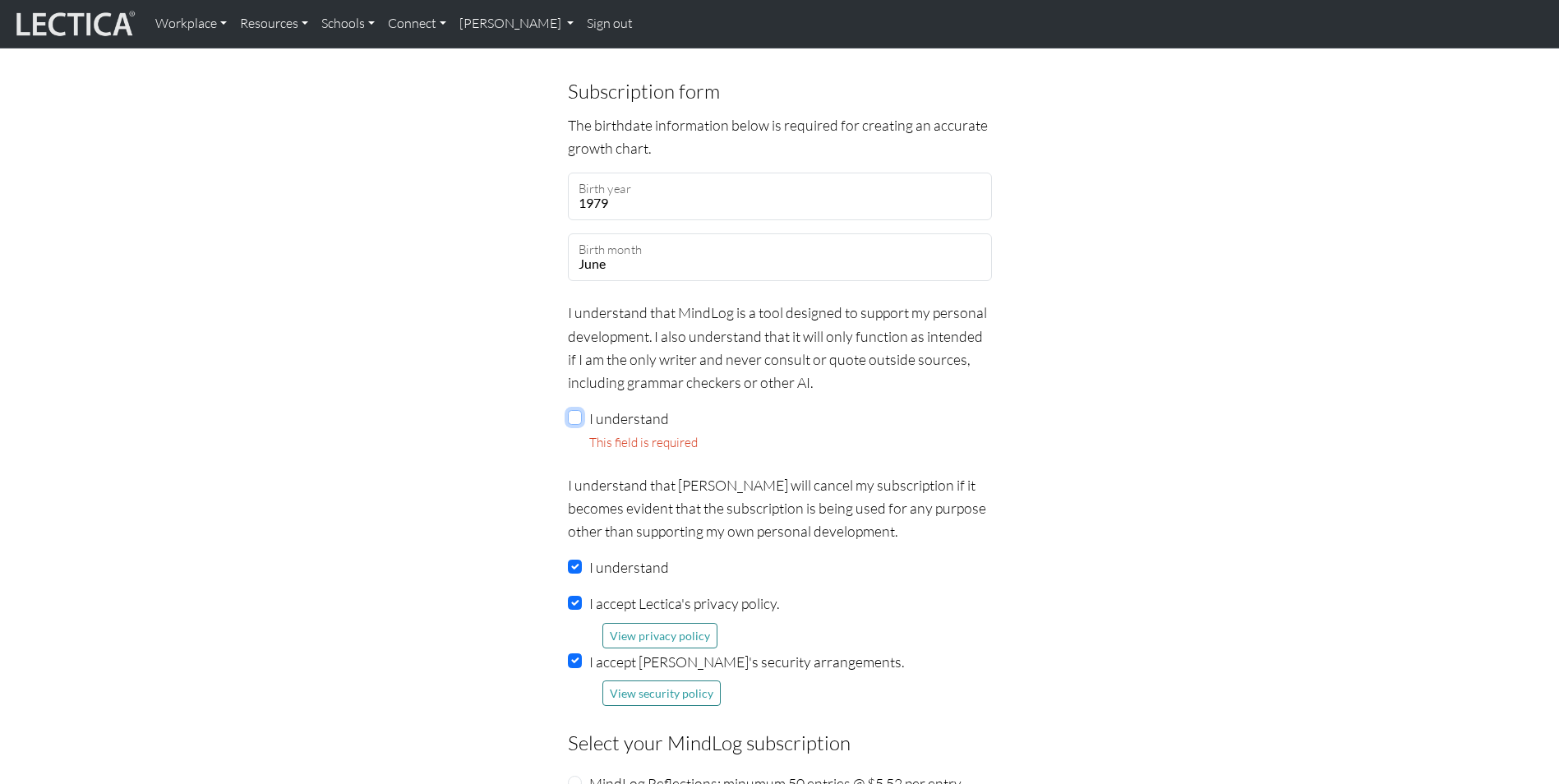
click at [579, 410] on input "I understand" at bounding box center [575, 417] width 15 height 15
checkbox input "true"
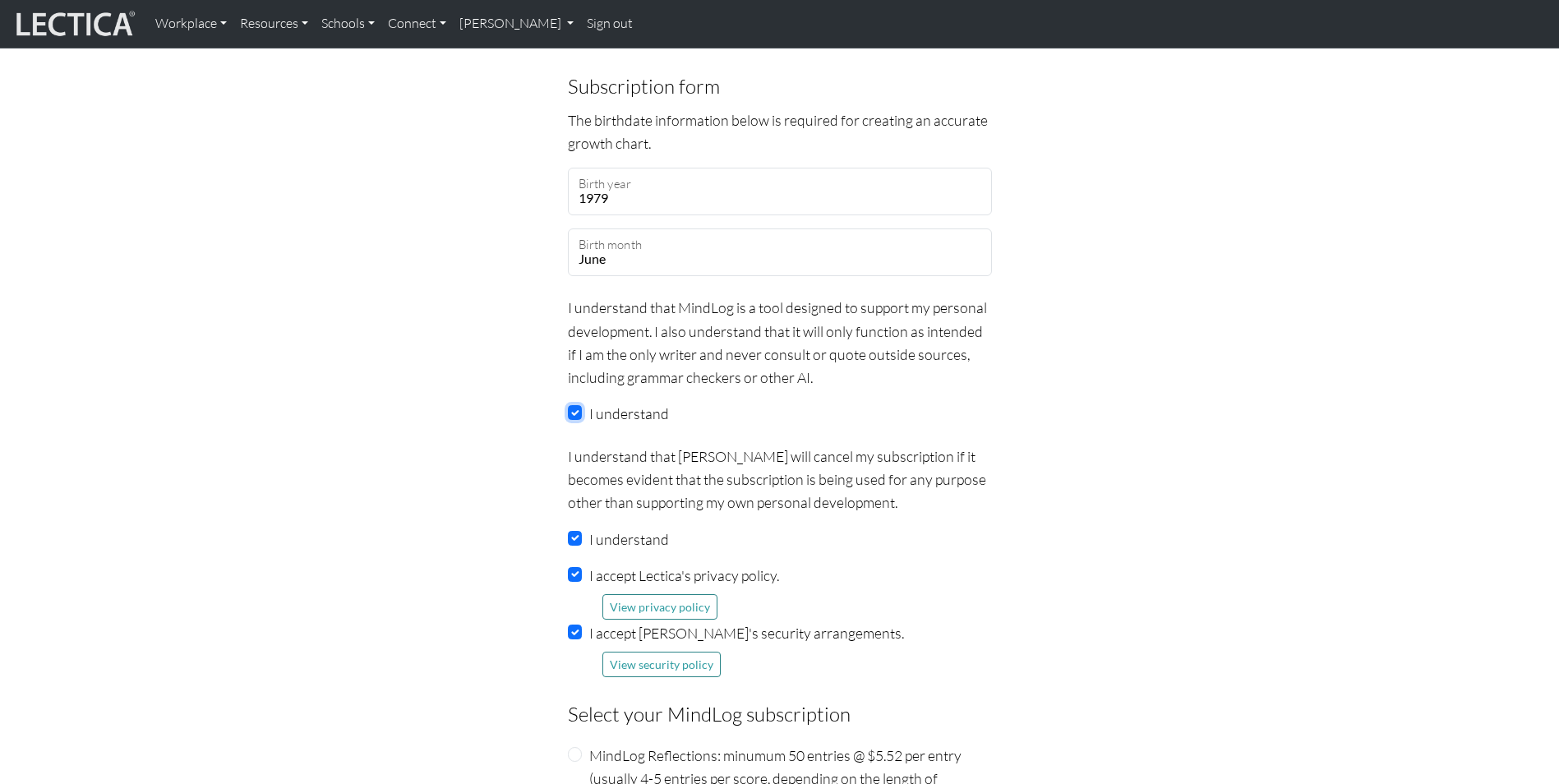
scroll to position [1932, 0]
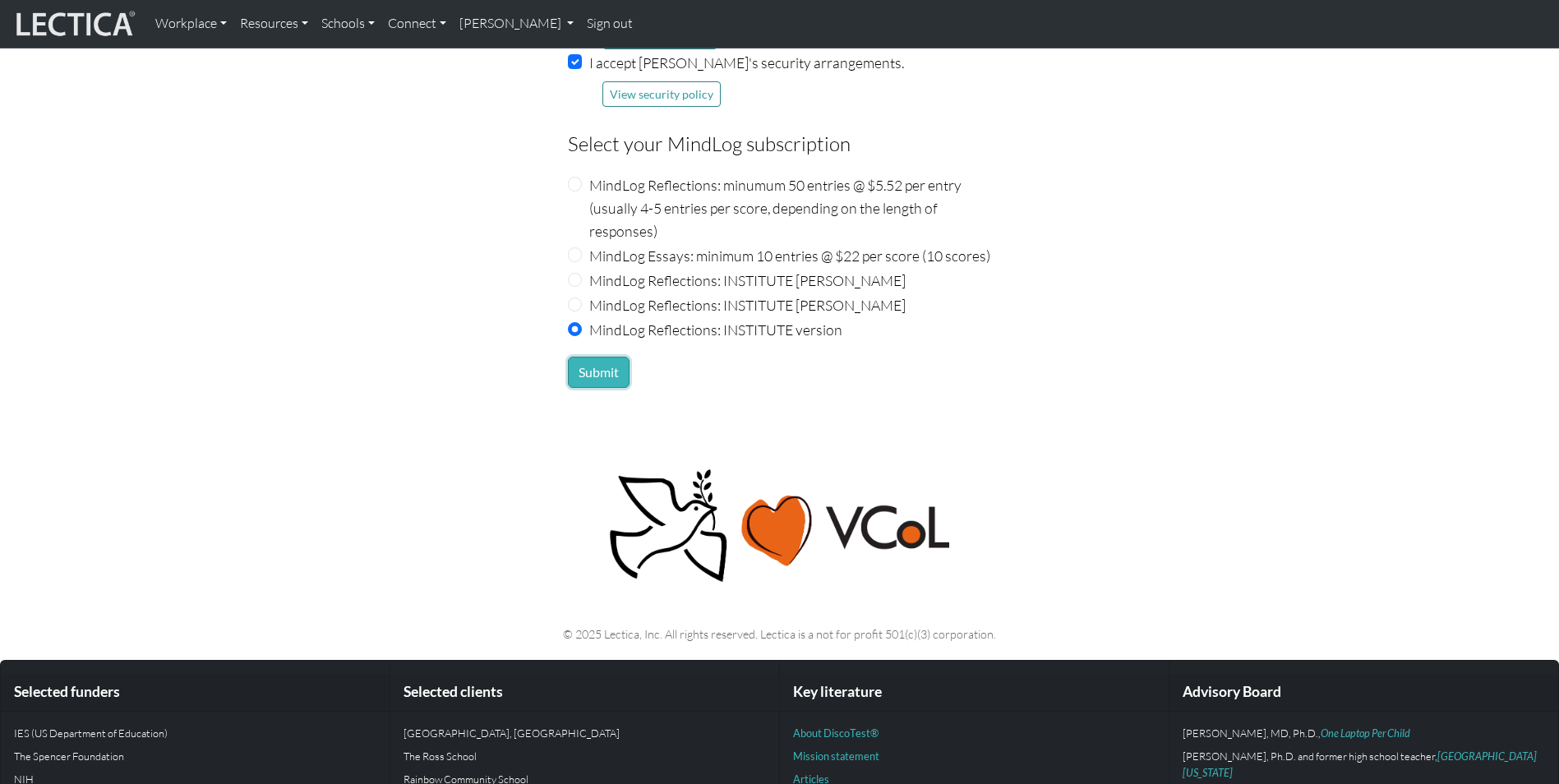
click at [601, 356] on button "Submit" at bounding box center [599, 372] width 62 height 31
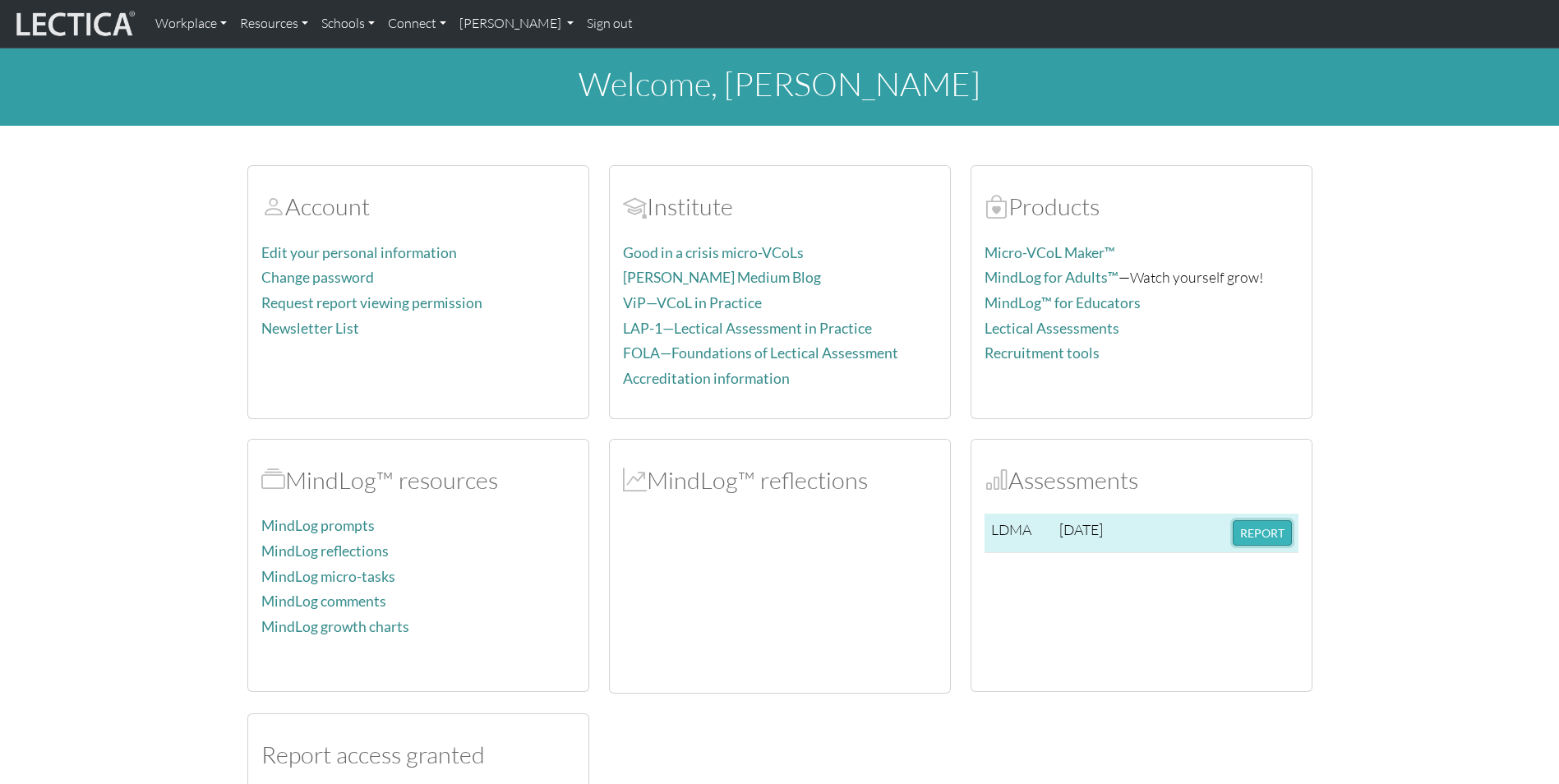
click at [1251, 532] on button "REPORT" at bounding box center [1262, 533] width 59 height 26
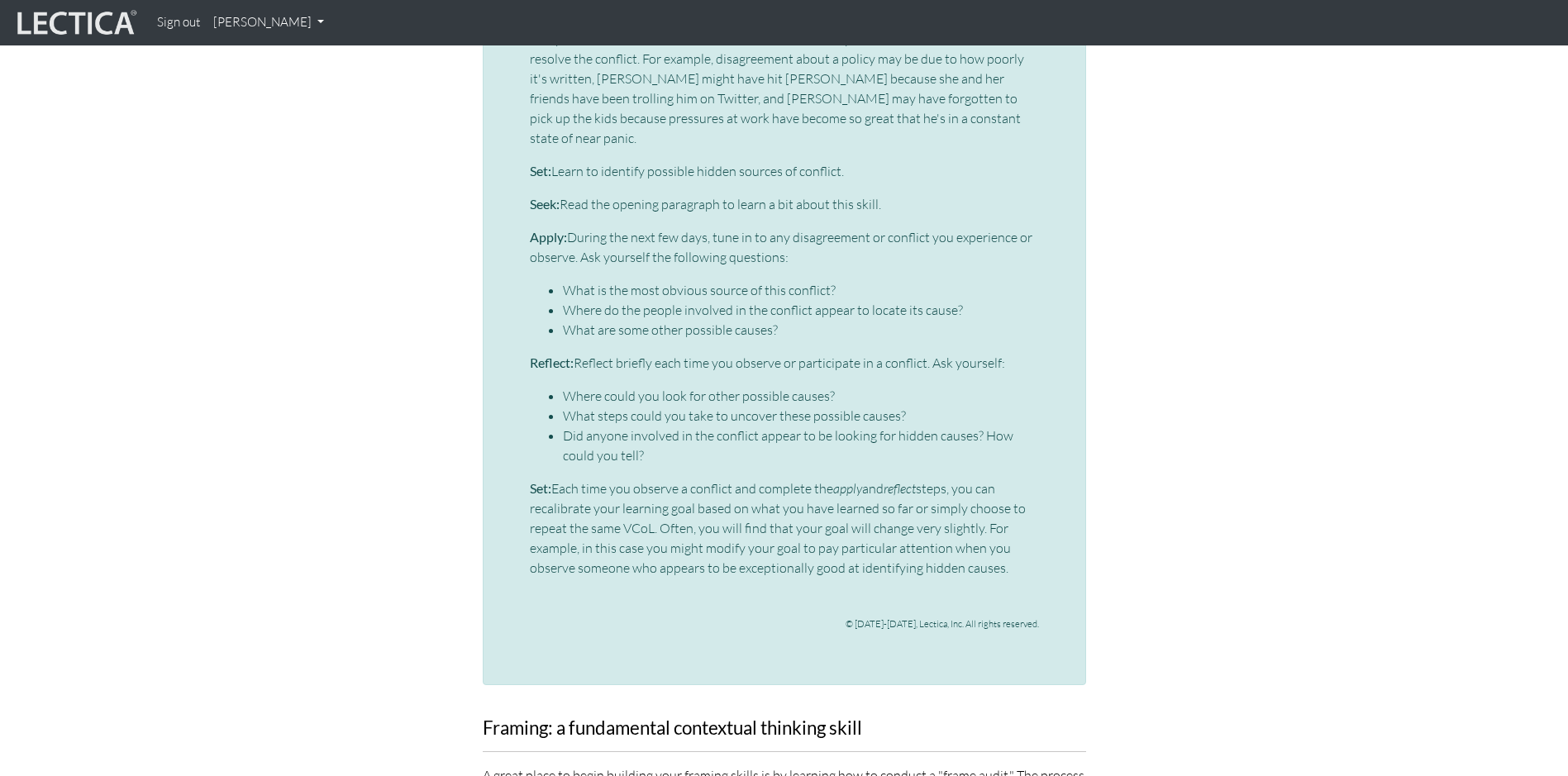
scroll to position [3886, 0]
